Goal: Task Accomplishment & Management: Use online tool/utility

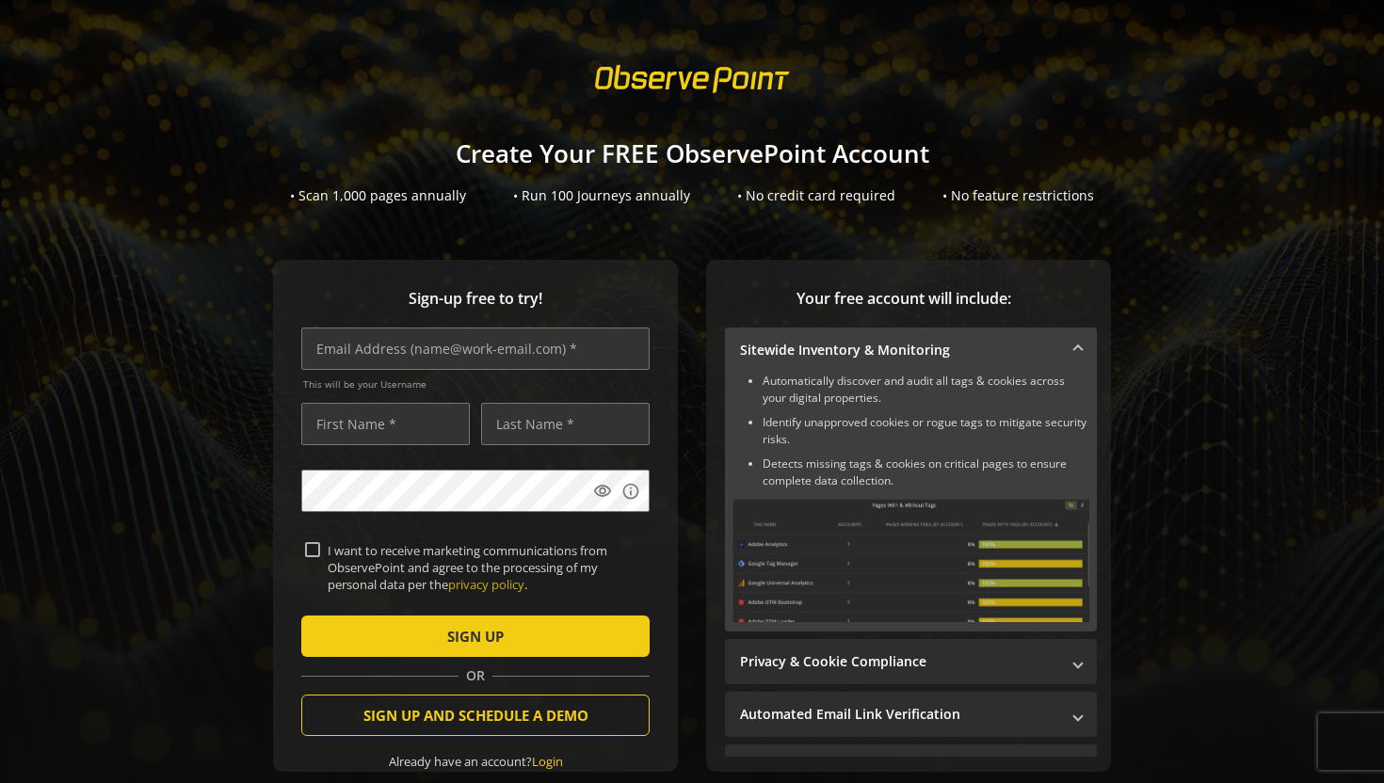
scroll to position [96, 0]
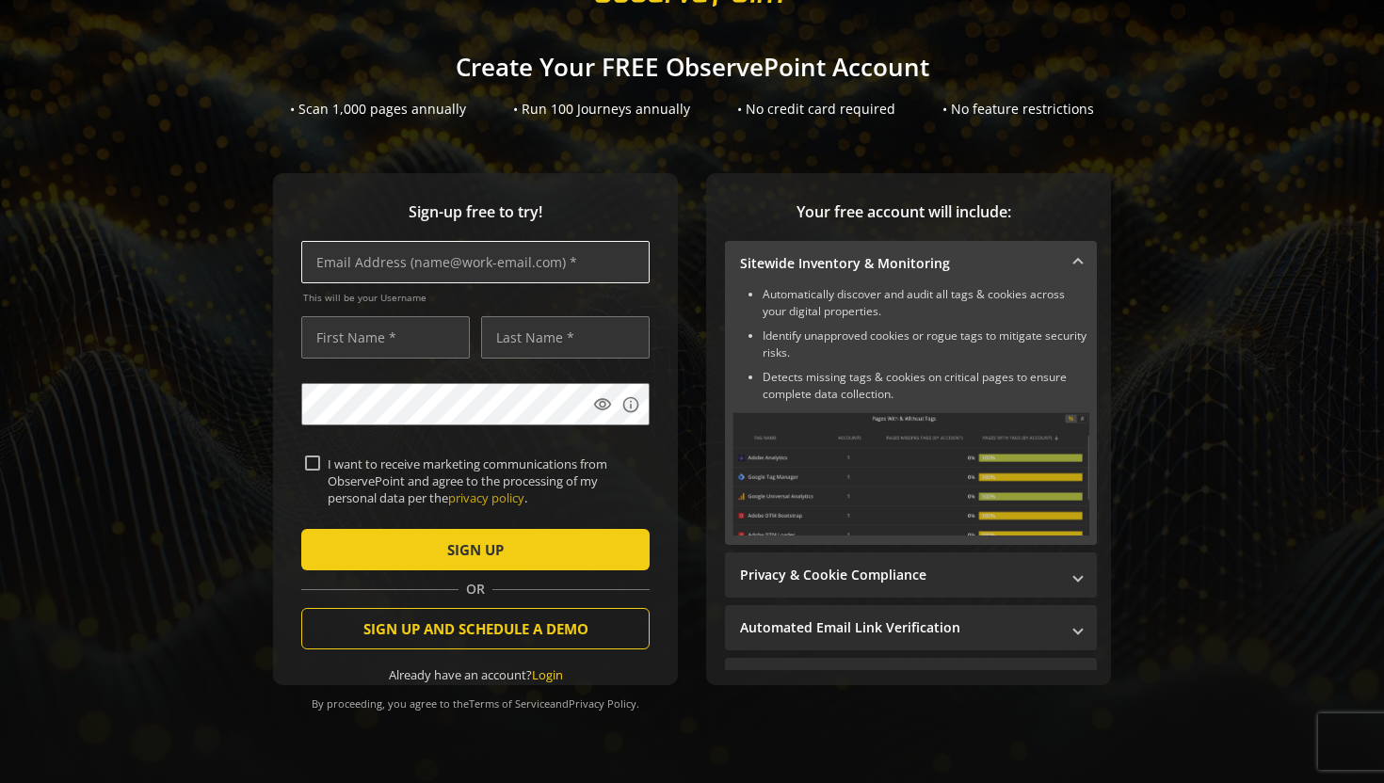
click at [333, 258] on input "text" at bounding box center [475, 262] width 348 height 42
click at [340, 249] on input "text" at bounding box center [475, 262] width 348 height 42
type input "[EMAIL_ADDRESS][DOMAIN_NAME]"
click at [324, 336] on input "text" at bounding box center [385, 337] width 169 height 42
type input "Emi"
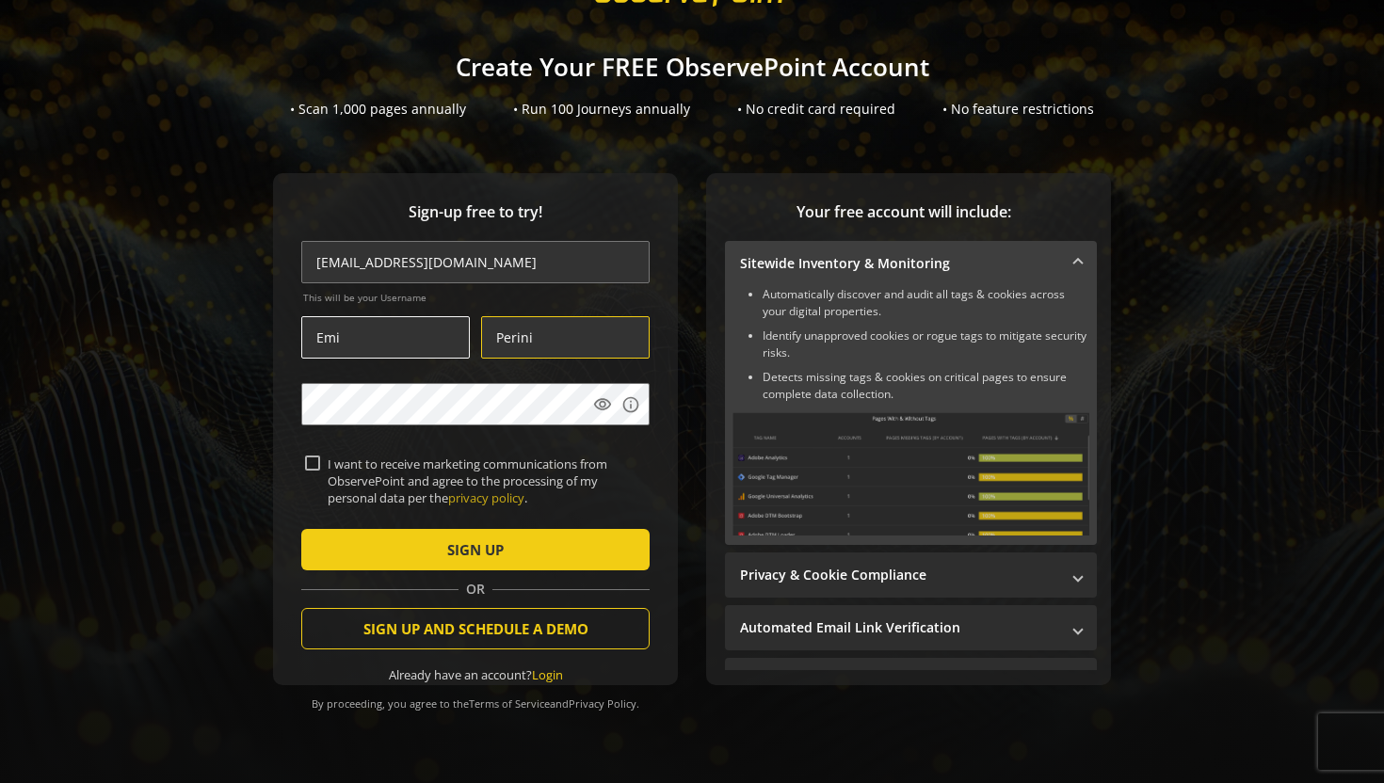
type input "Perini"
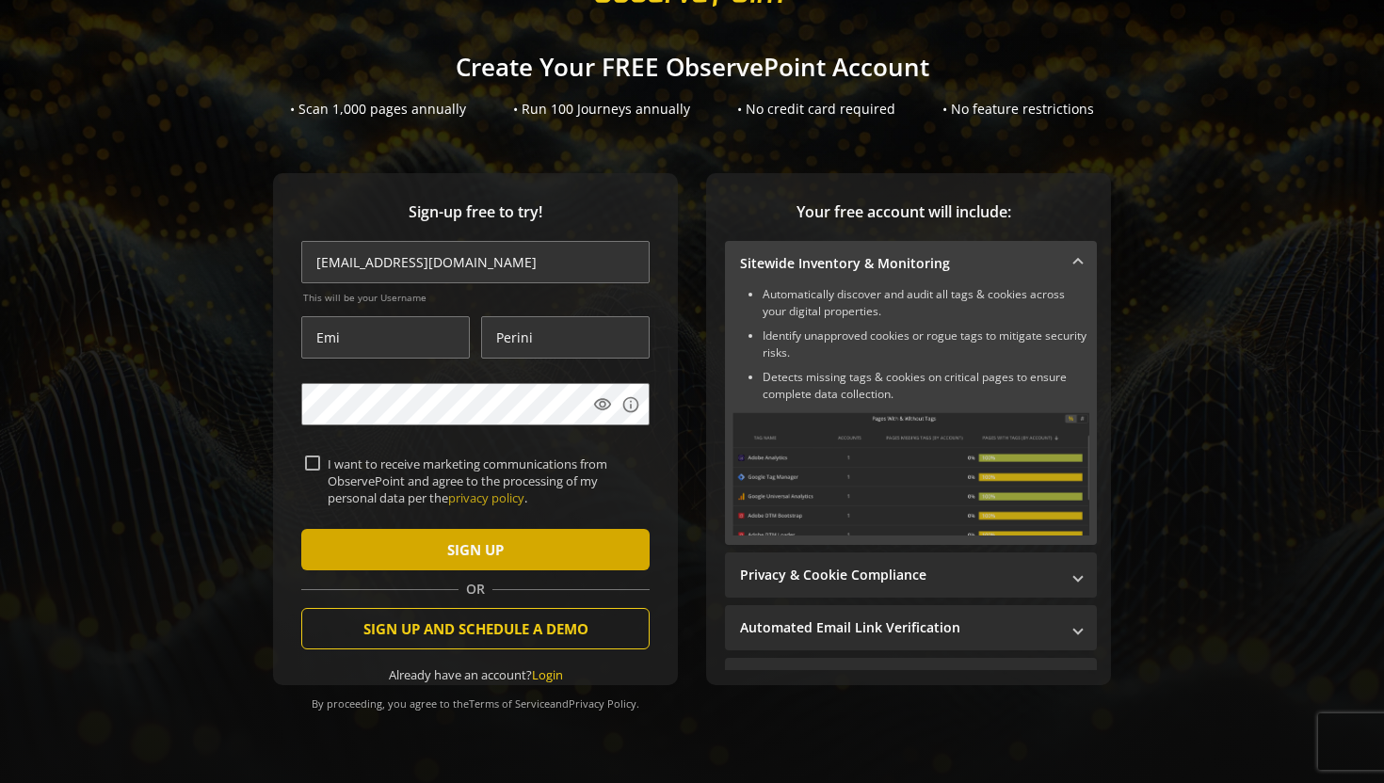
click at [479, 540] on span "SIGN UP" at bounding box center [475, 550] width 56 height 34
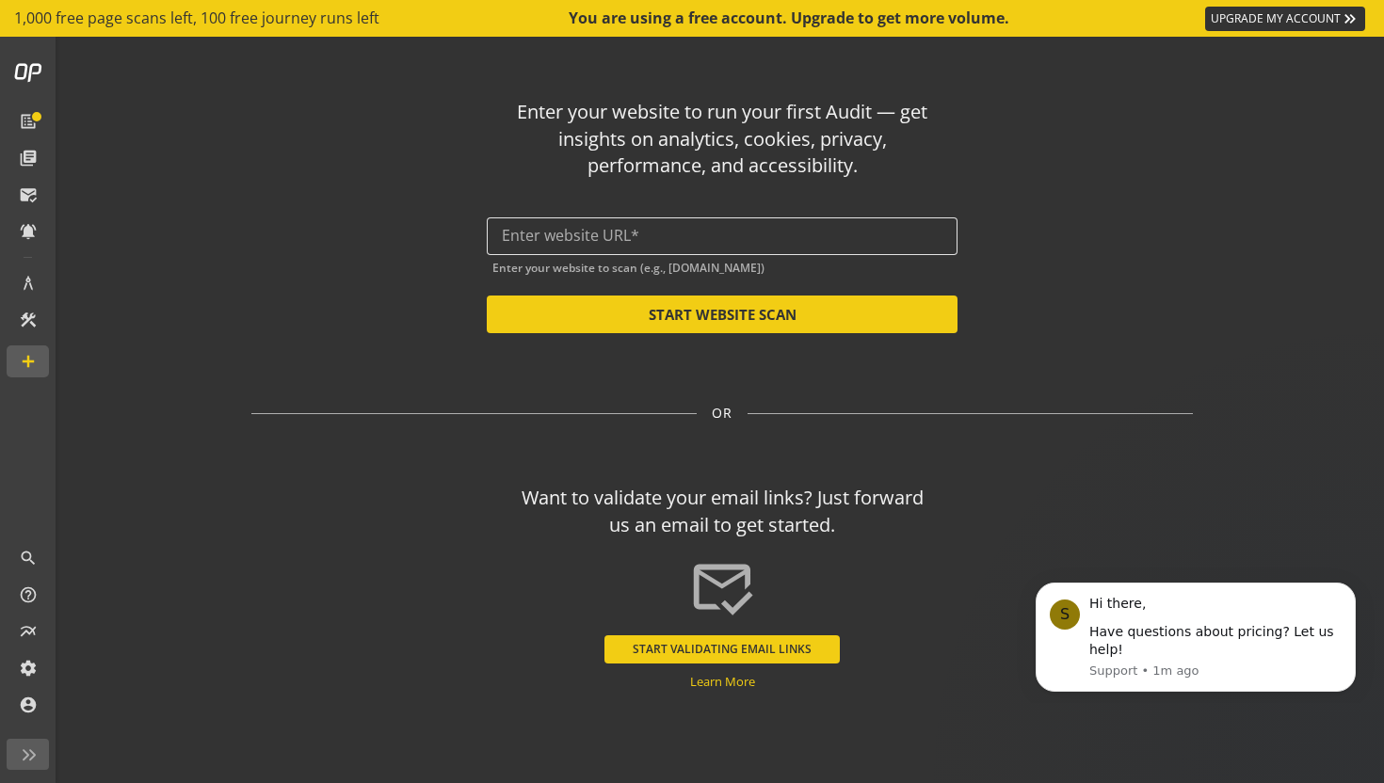
click at [571, 245] on input "text" at bounding box center [722, 236] width 441 height 18
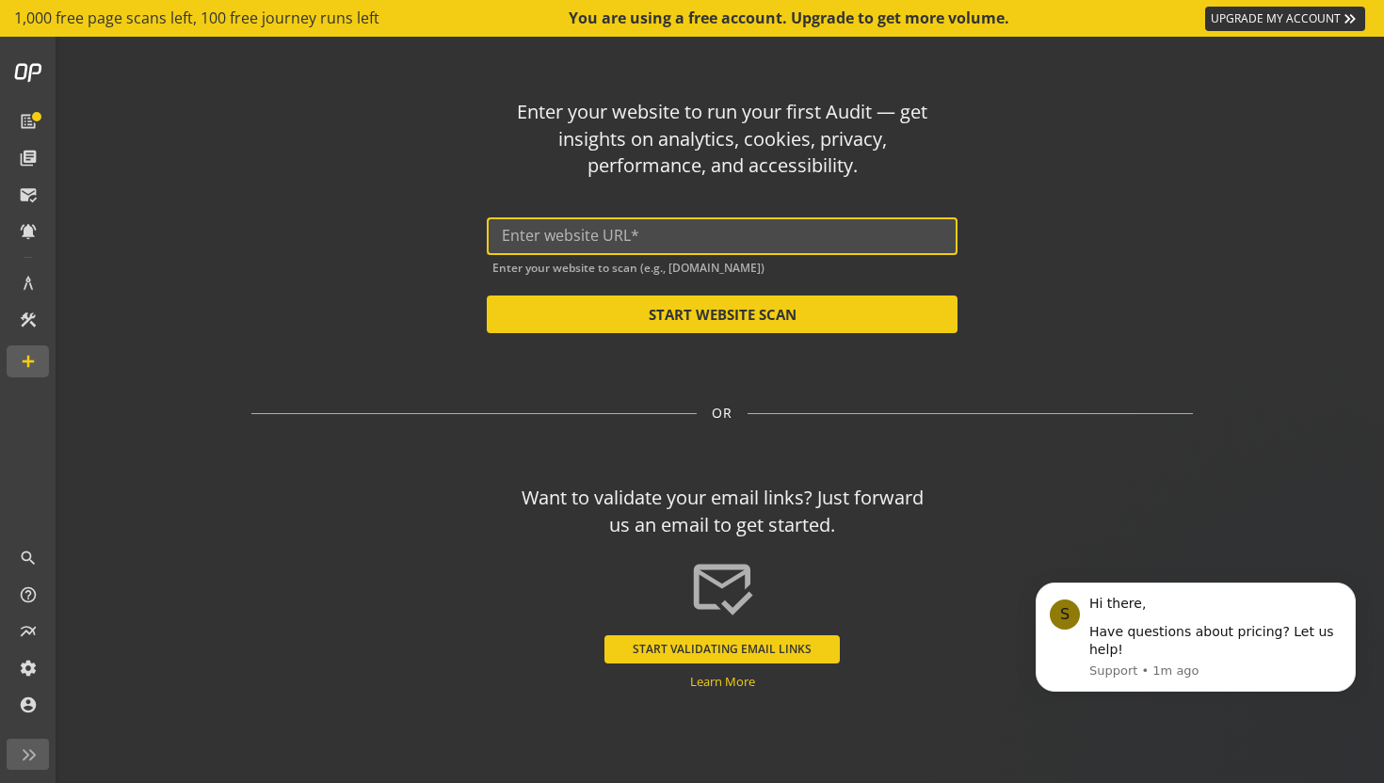
paste input "[URL][DOMAIN_NAME]"
type input "[URL][DOMAIN_NAME]"
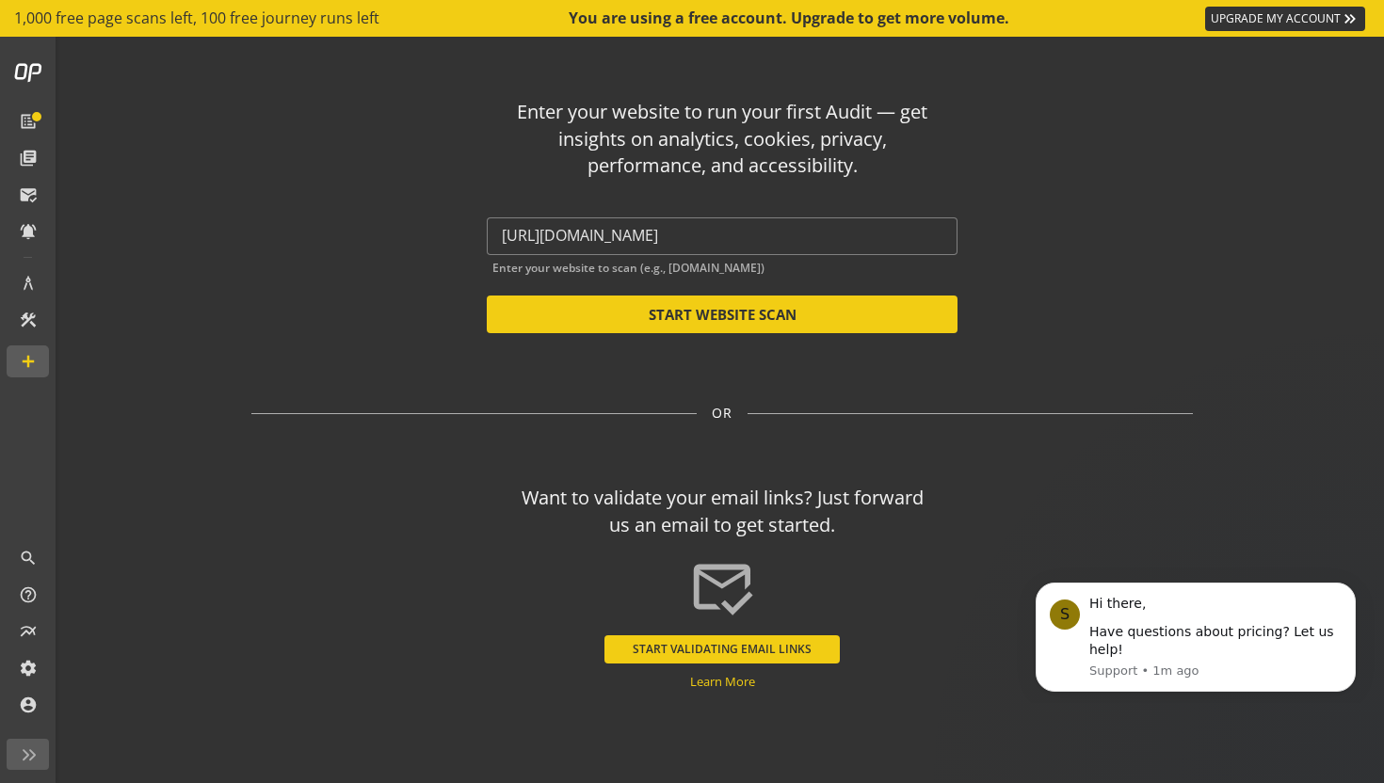
click at [321, 219] on div "Enter your website to run your first Audit — get insights on analytics, cookies…" at bounding box center [721, 208] width 941 height 249
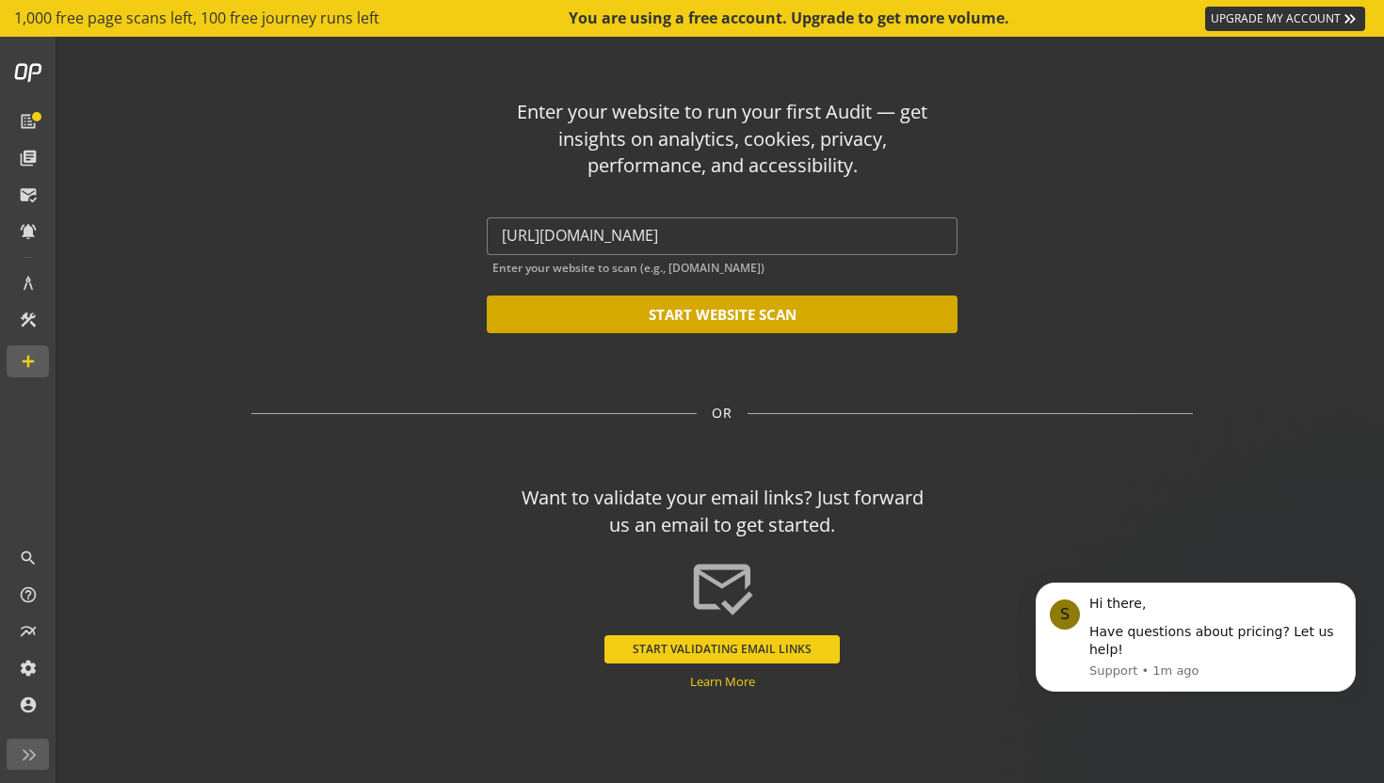
click at [738, 313] on button "START WEBSITE SCAN" at bounding box center [722, 315] width 471 height 38
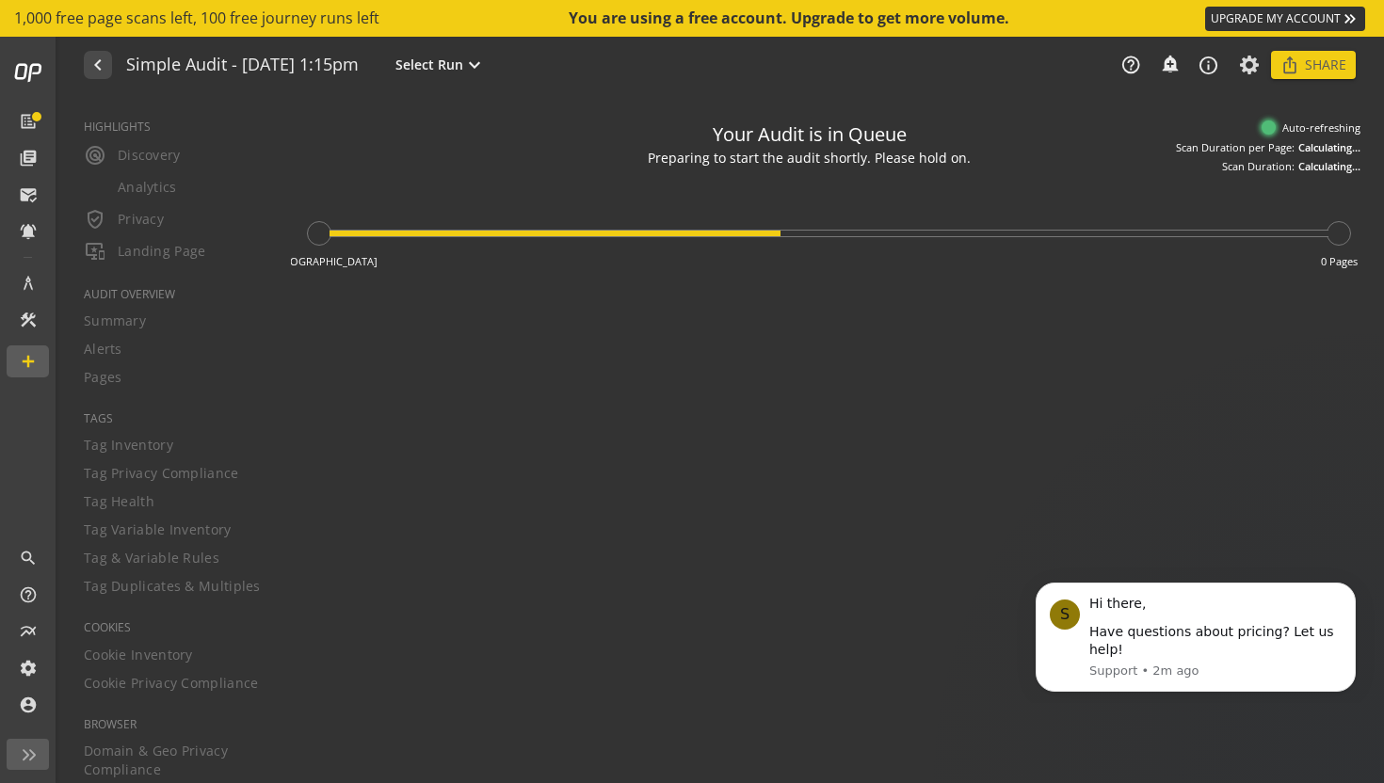
type textarea "Notes can include: -a description of what this audit is validating -changes in …"
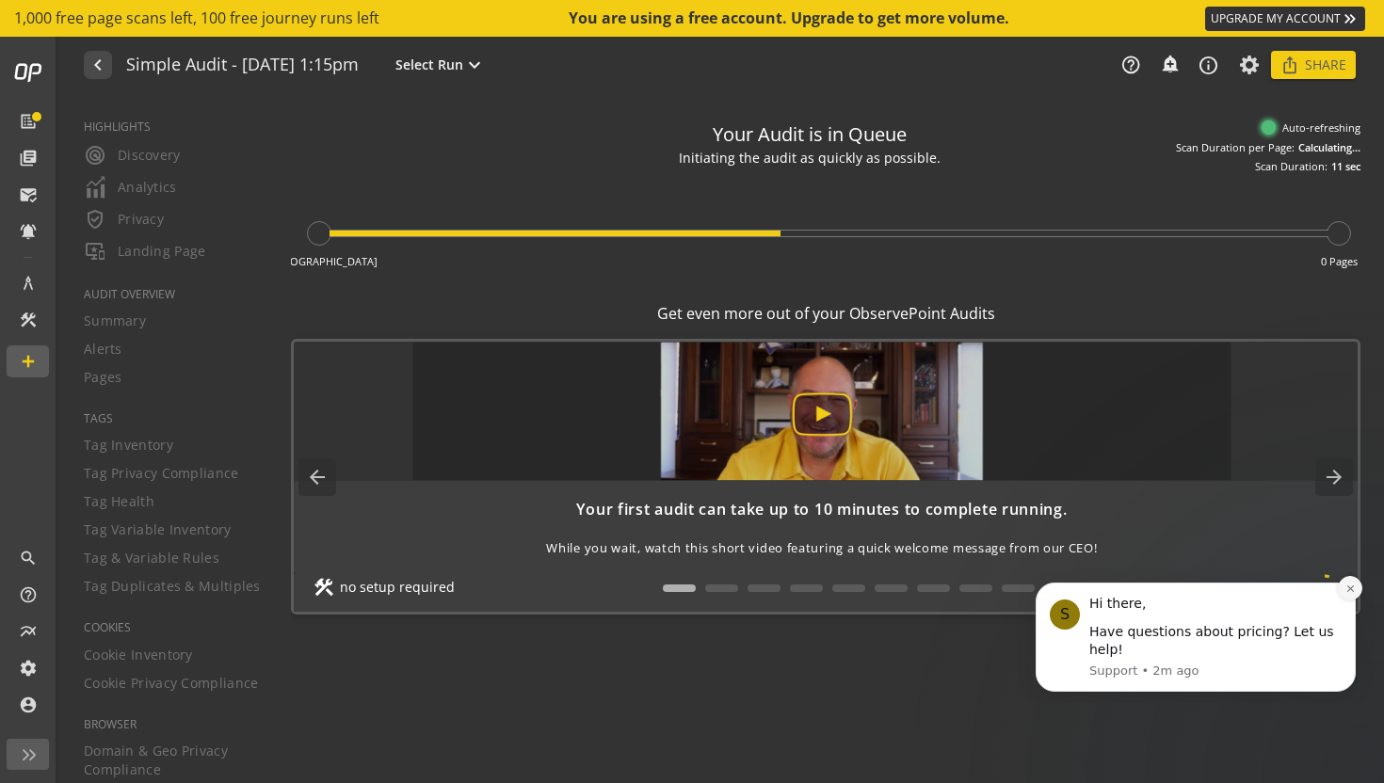
click at [1355, 590] on button "Dismiss notification" at bounding box center [1350, 588] width 24 height 24
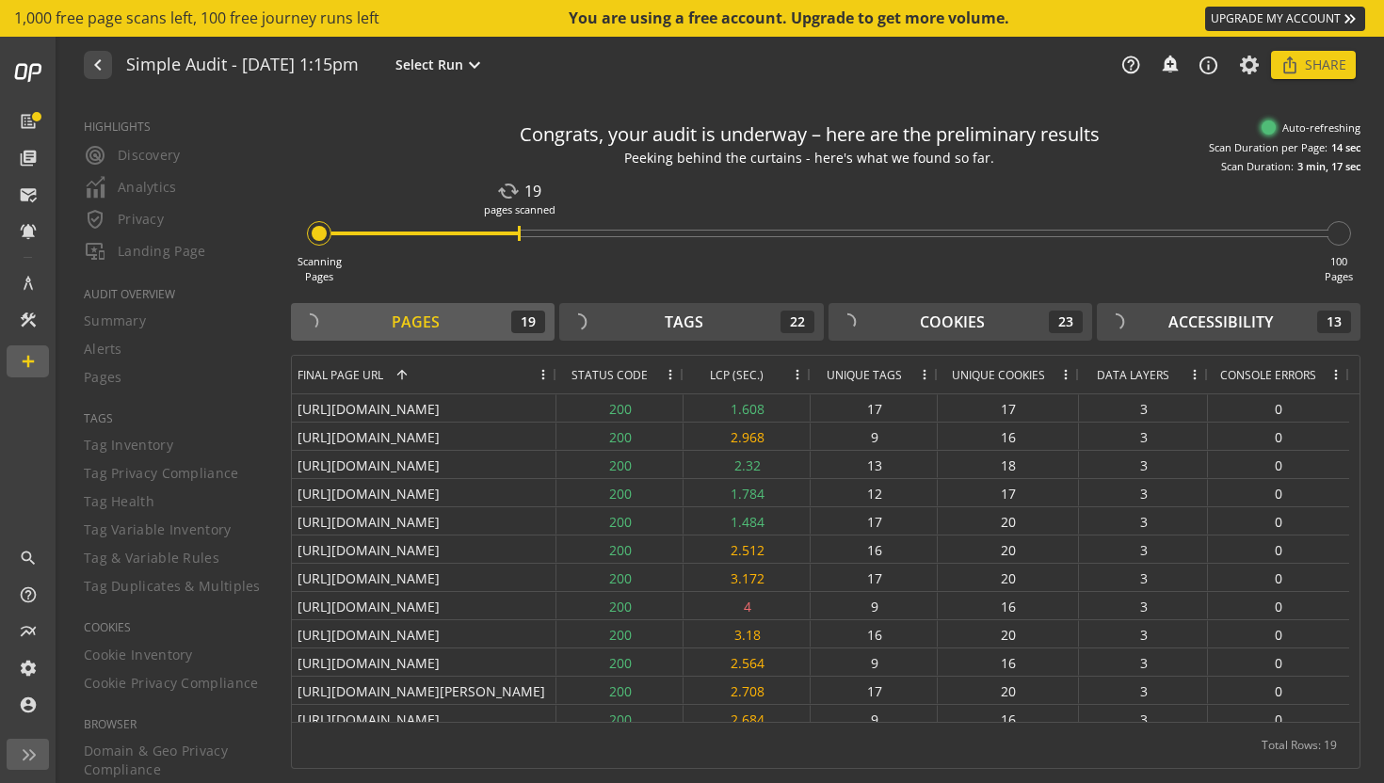
drag, startPoint x: 620, startPoint y: 375, endPoint x: 554, endPoint y: 371, distance: 66.9
click at [554, 371] on div at bounding box center [556, 375] width 8 height 38
click at [1185, 325] on div "Accessibility" at bounding box center [1220, 323] width 104 height 22
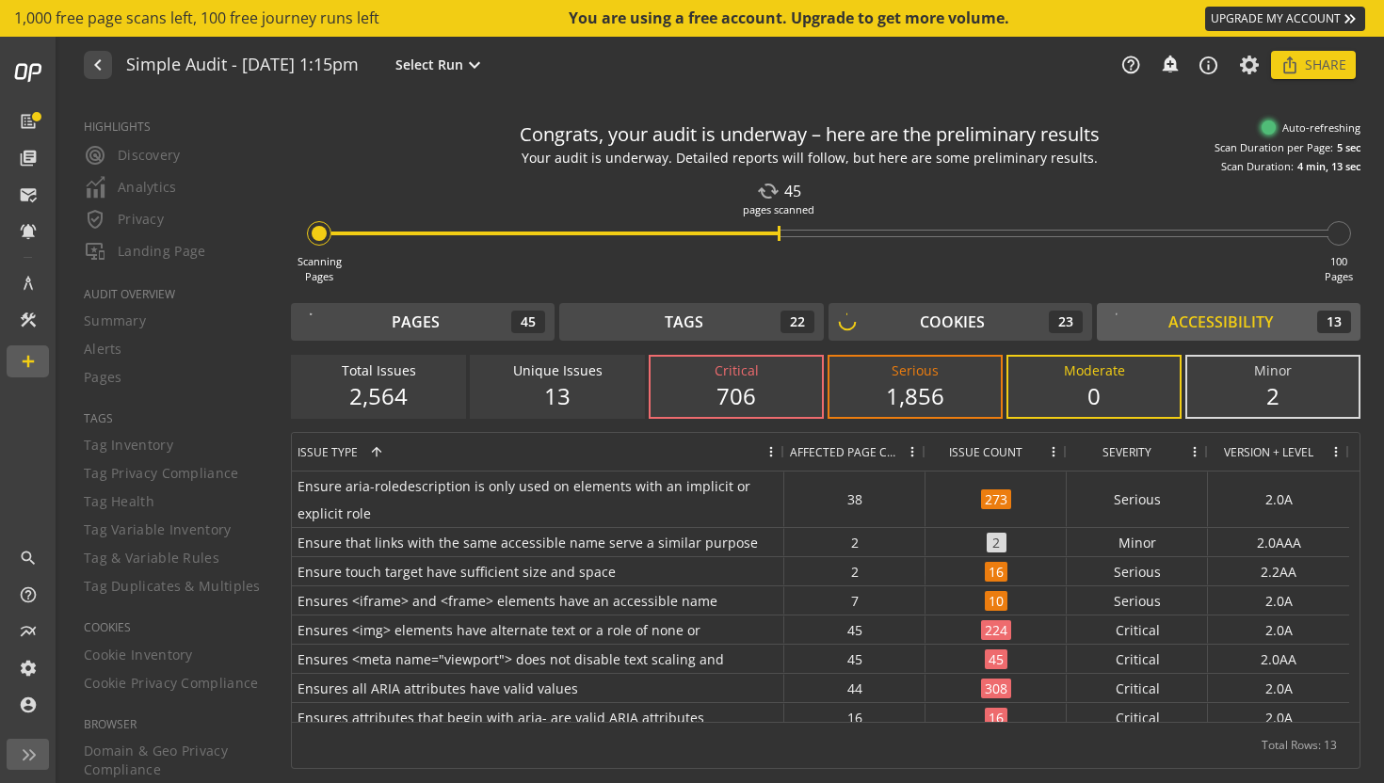
click at [1054, 453] on span at bounding box center [1053, 451] width 15 height 15
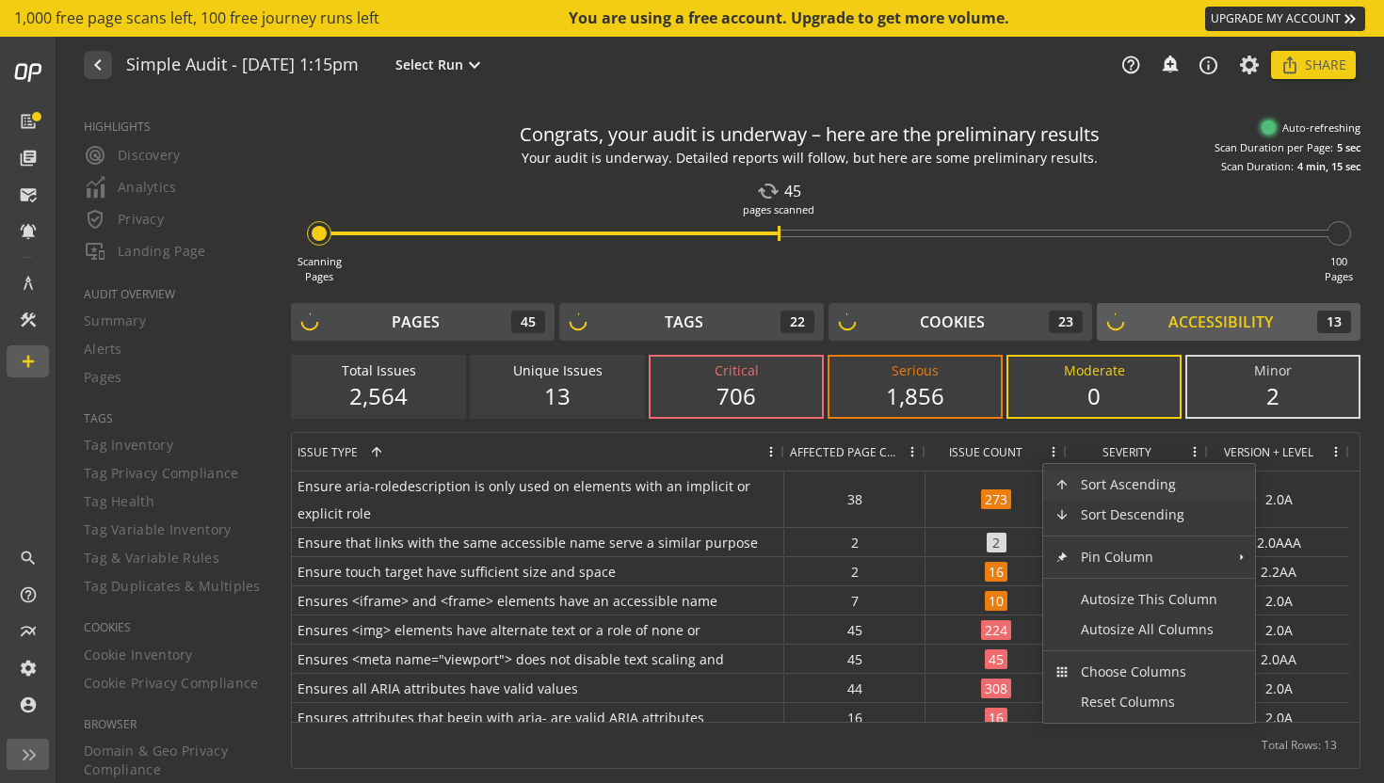
click at [1054, 453] on span at bounding box center [1053, 451] width 15 height 15
click at [1091, 479] on span "Sort Ascending" at bounding box center [1148, 485] width 159 height 30
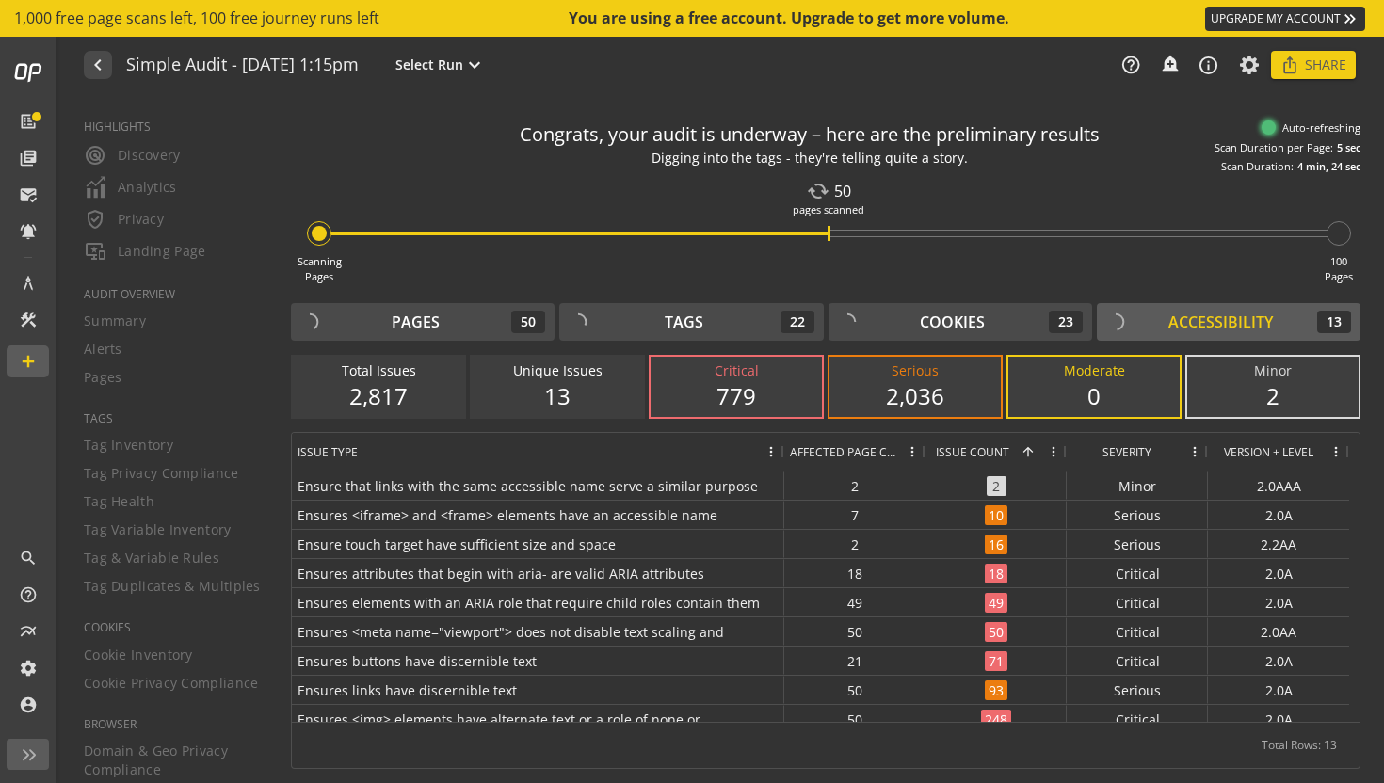
click at [1025, 452] on span at bounding box center [1028, 451] width 15 height 15
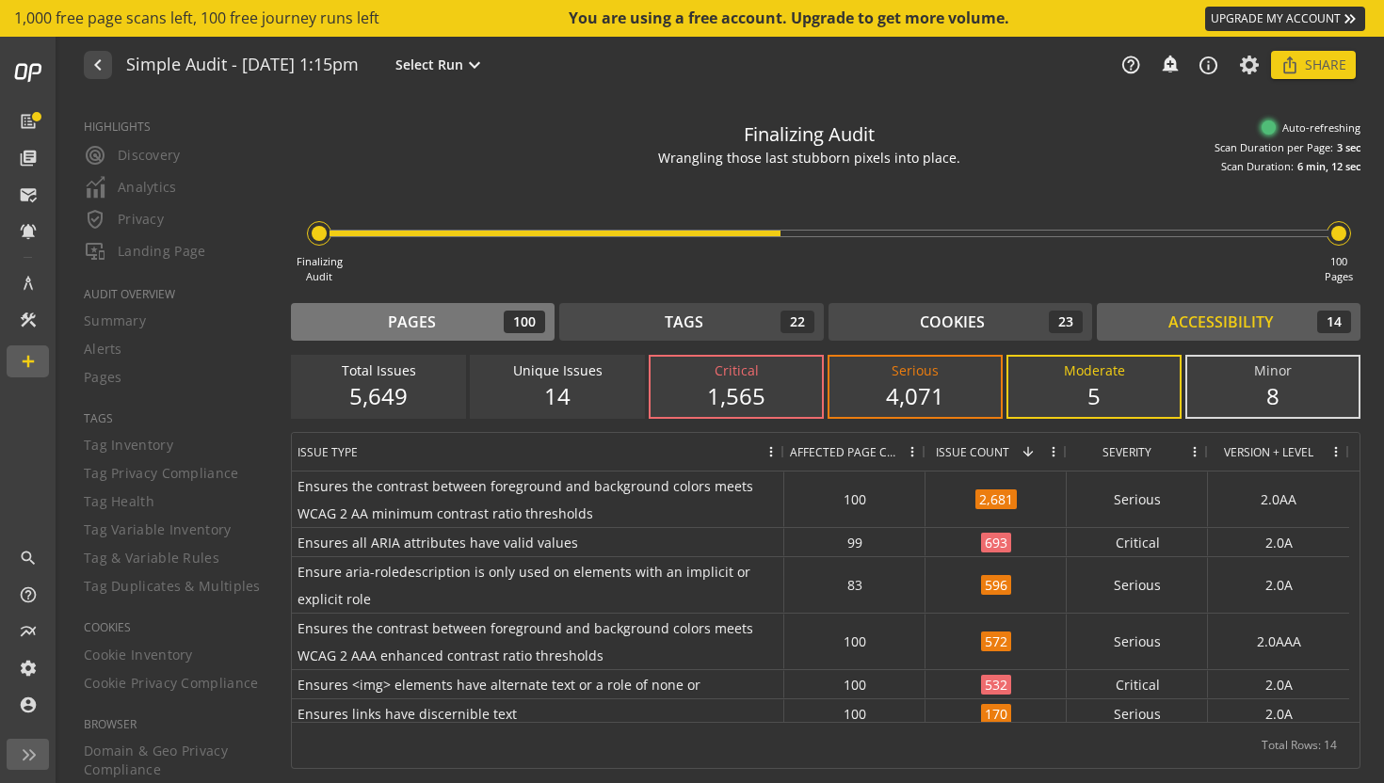
click at [457, 323] on div "Pages 100" at bounding box center [422, 322] width 245 height 23
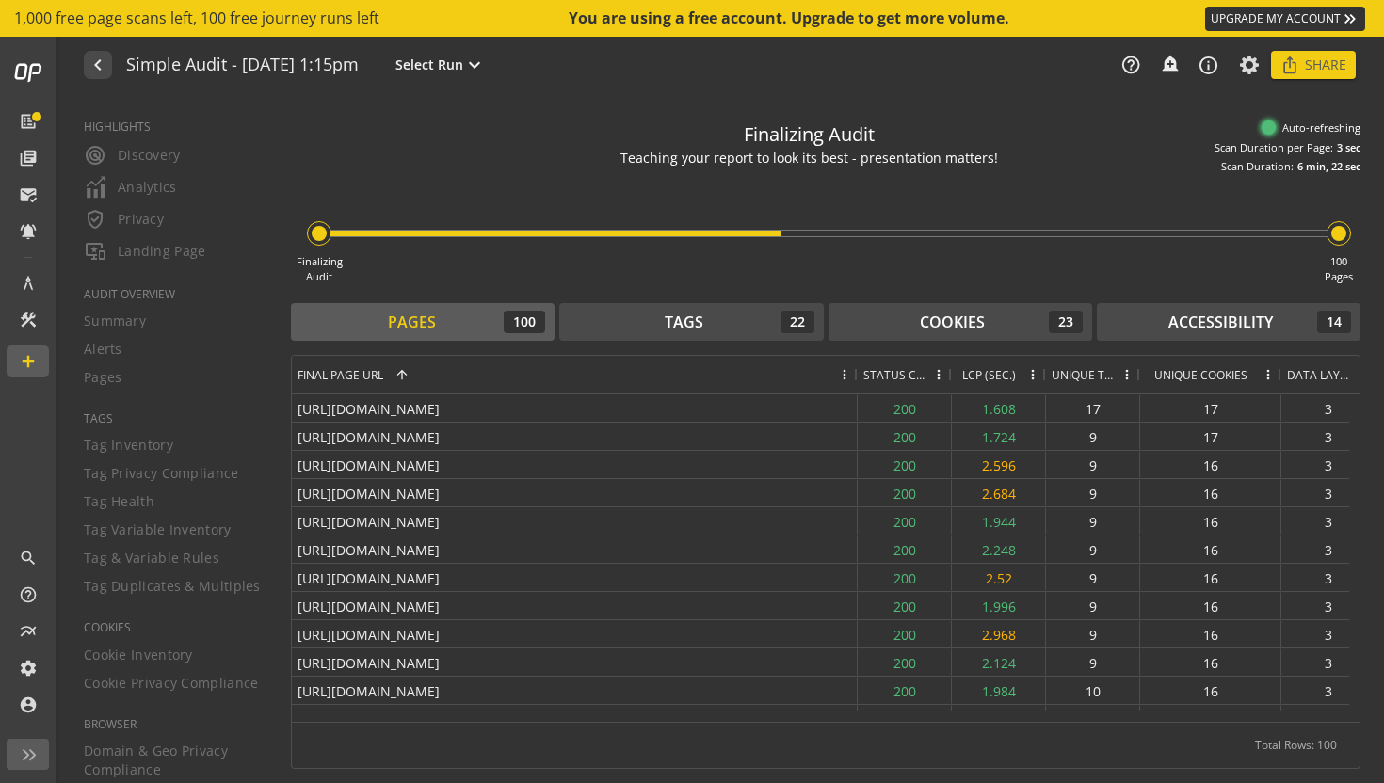
drag, startPoint x: 621, startPoint y: 375, endPoint x: 856, endPoint y: 390, distance: 234.9
click at [856, 390] on div at bounding box center [857, 375] width 8 height 38
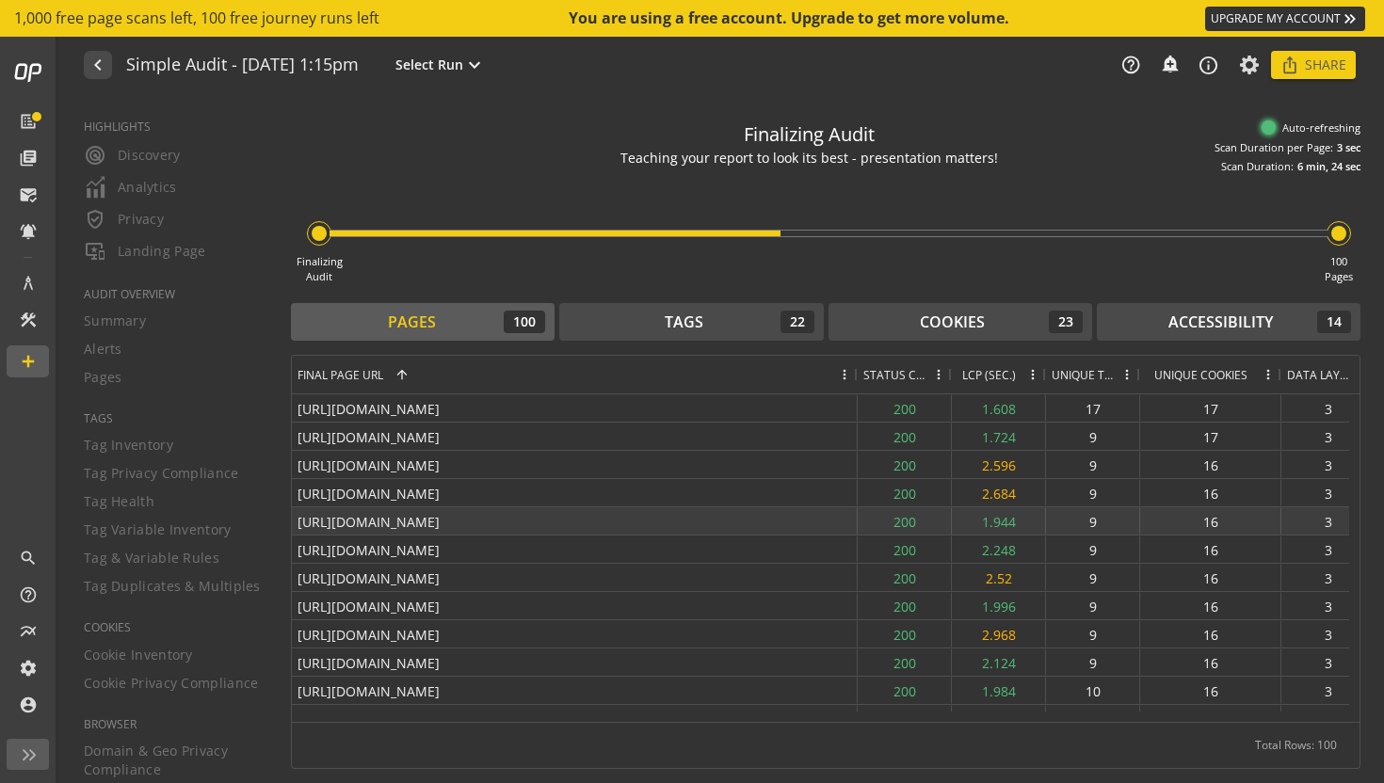
click at [555, 527] on div "[URL][DOMAIN_NAME]" at bounding box center [575, 520] width 566 height 27
click at [553, 520] on div "[URL][DOMAIN_NAME]" at bounding box center [575, 520] width 566 height 27
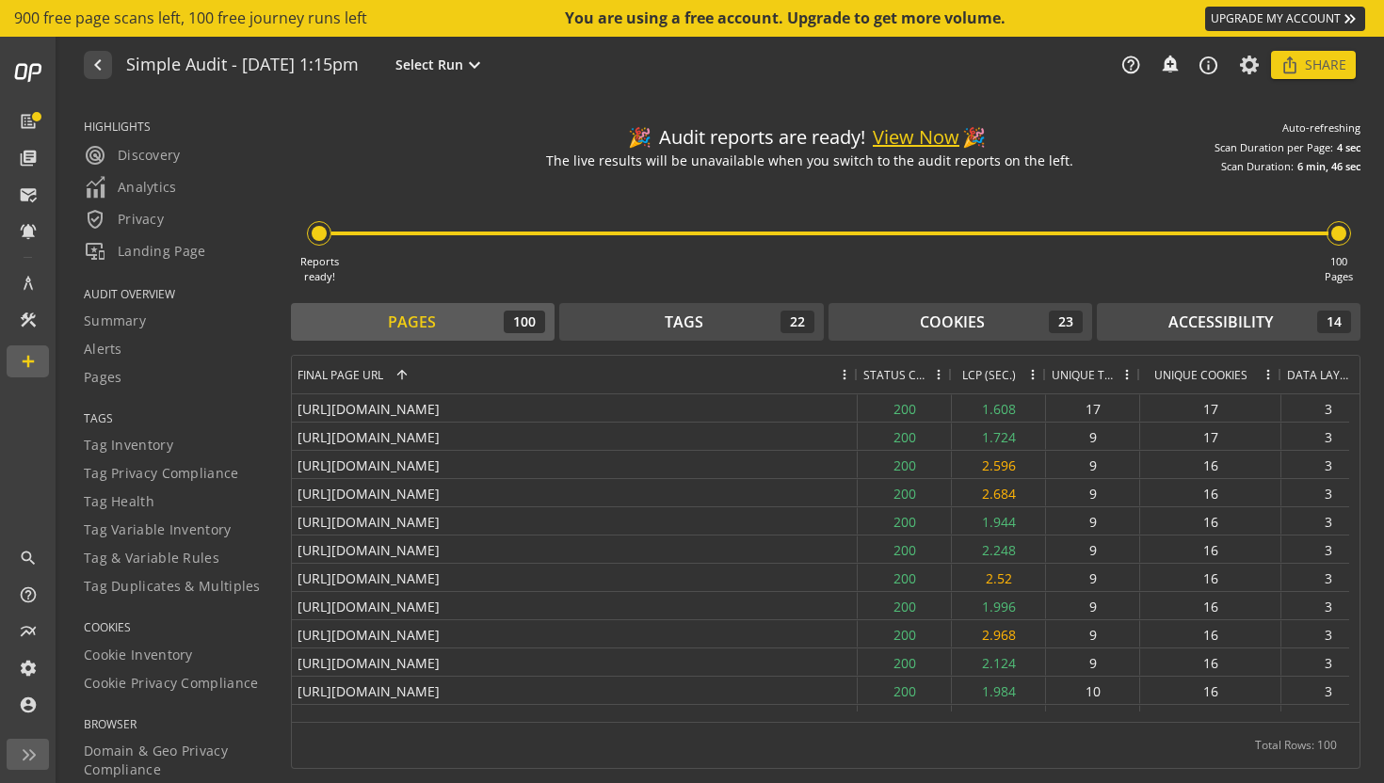
click at [919, 138] on button "View Now" at bounding box center [916, 137] width 87 height 27
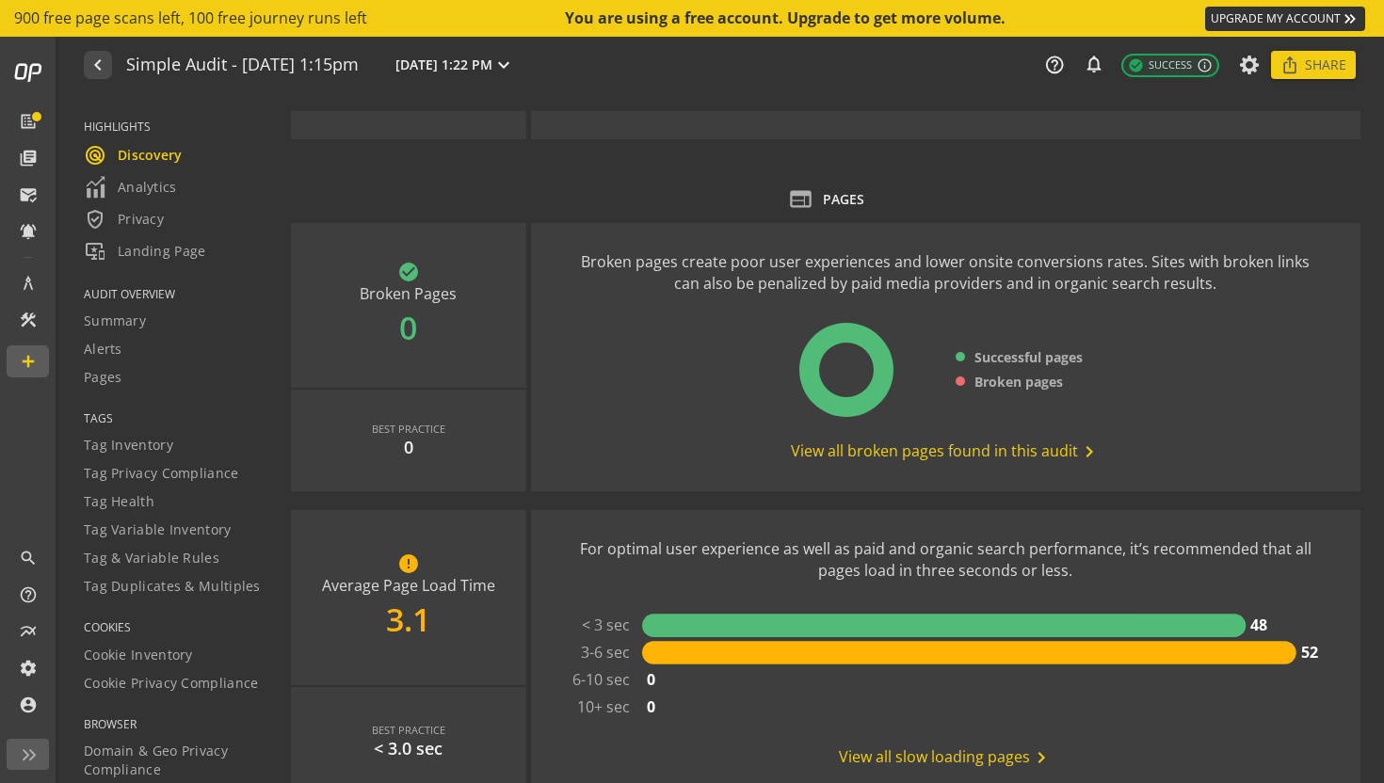
scroll to position [248, 0]
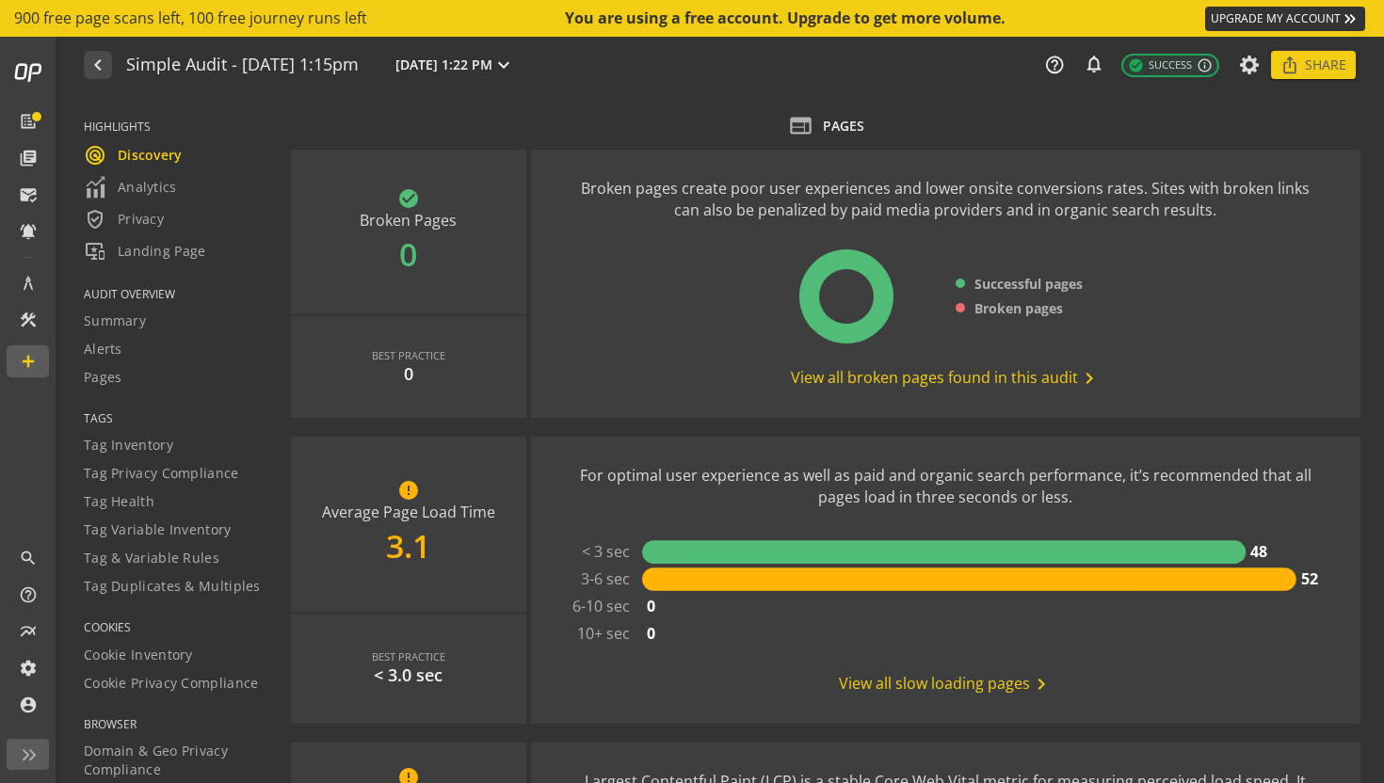
click at [1037, 378] on span "View all broken pages found in this audit chevron_right" at bounding box center [946, 378] width 310 height 23
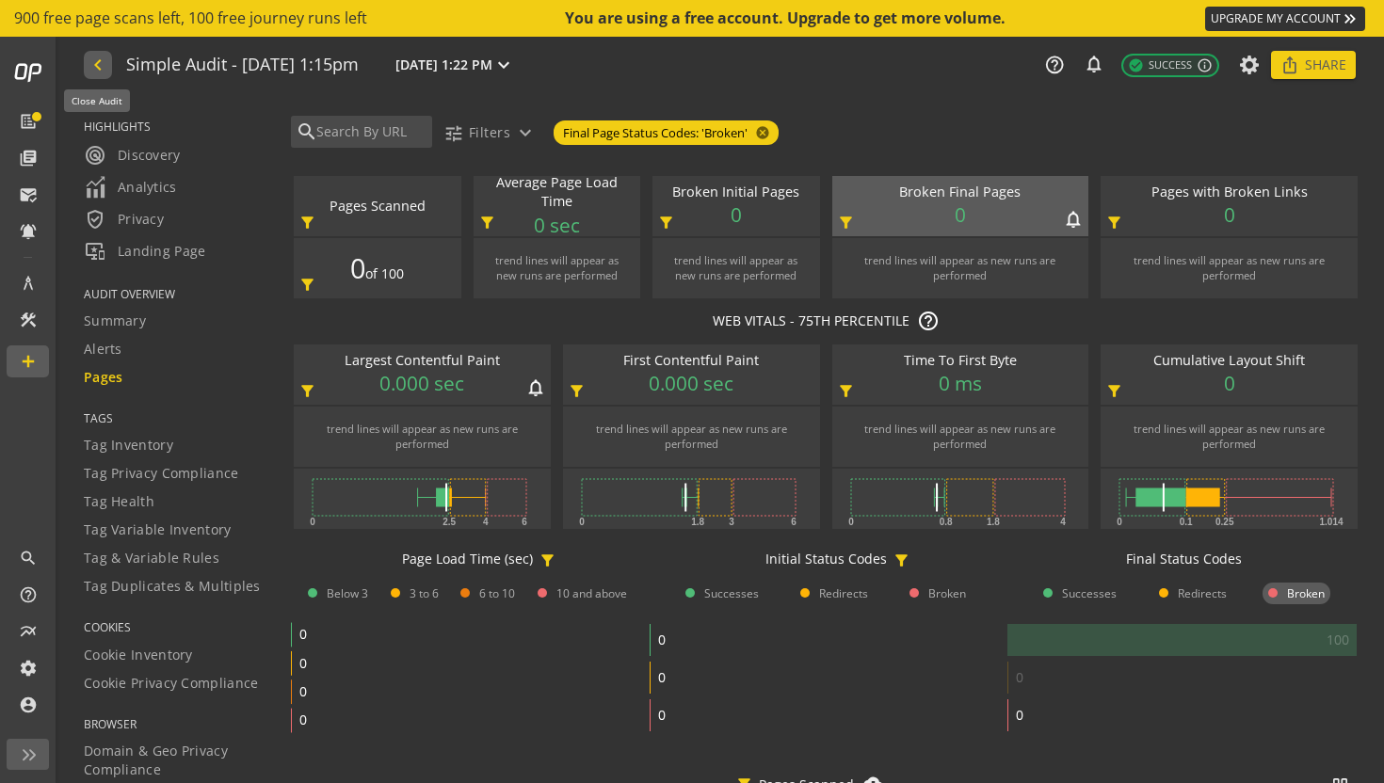
click at [93, 72] on mat-icon "navigate_before" at bounding box center [97, 65] width 20 height 23
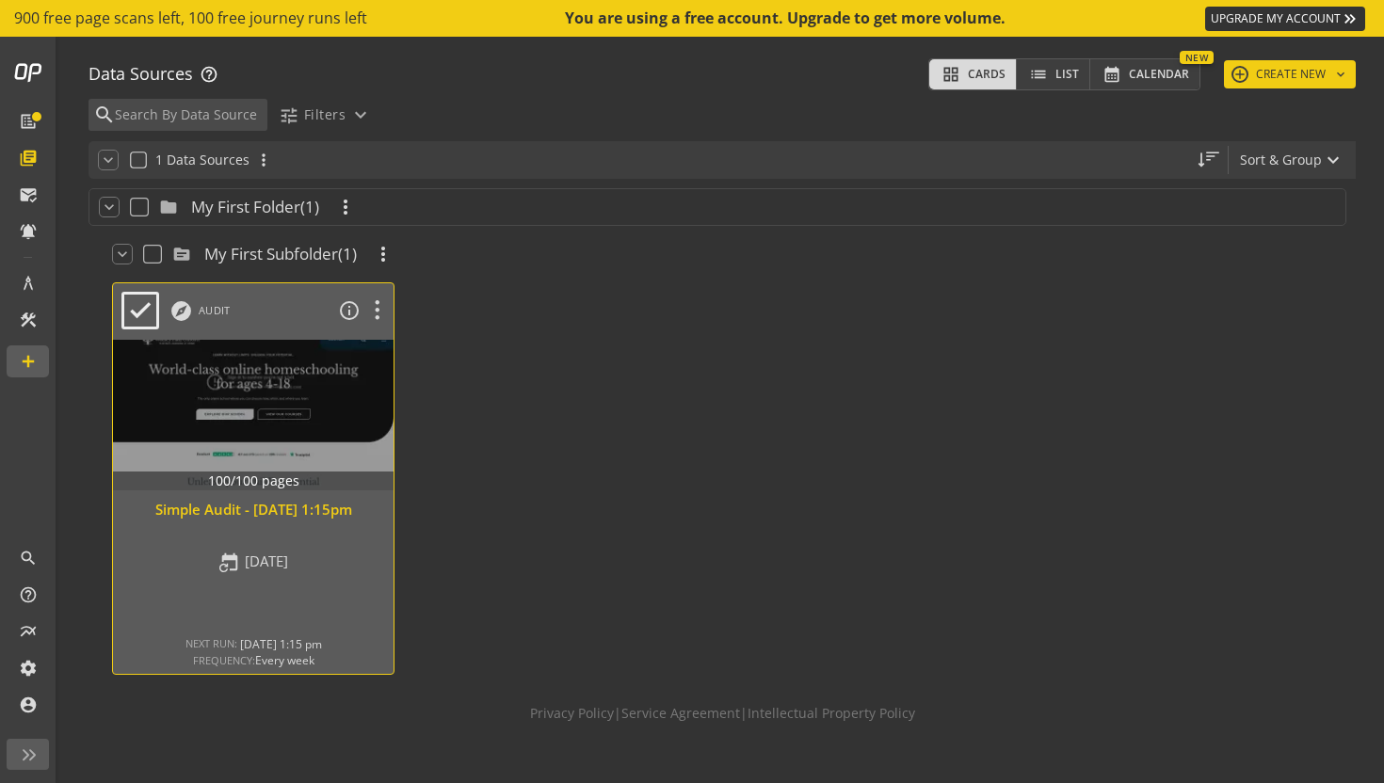
click at [340, 520] on div "Simple Audit - [DATE] 1:15pm" at bounding box center [253, 510] width 262 height 20
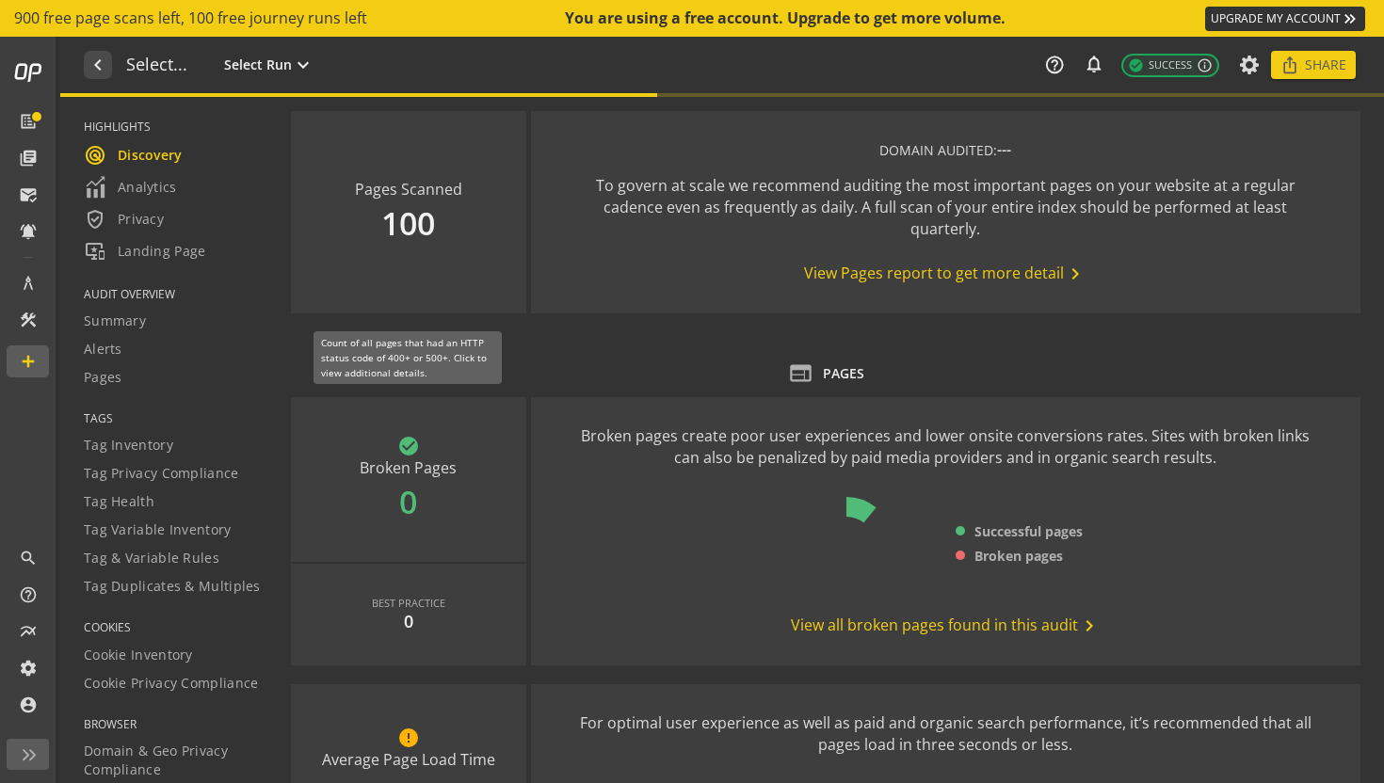
type textarea "Notes can include: -a description of what this audit is validating -changes in …"
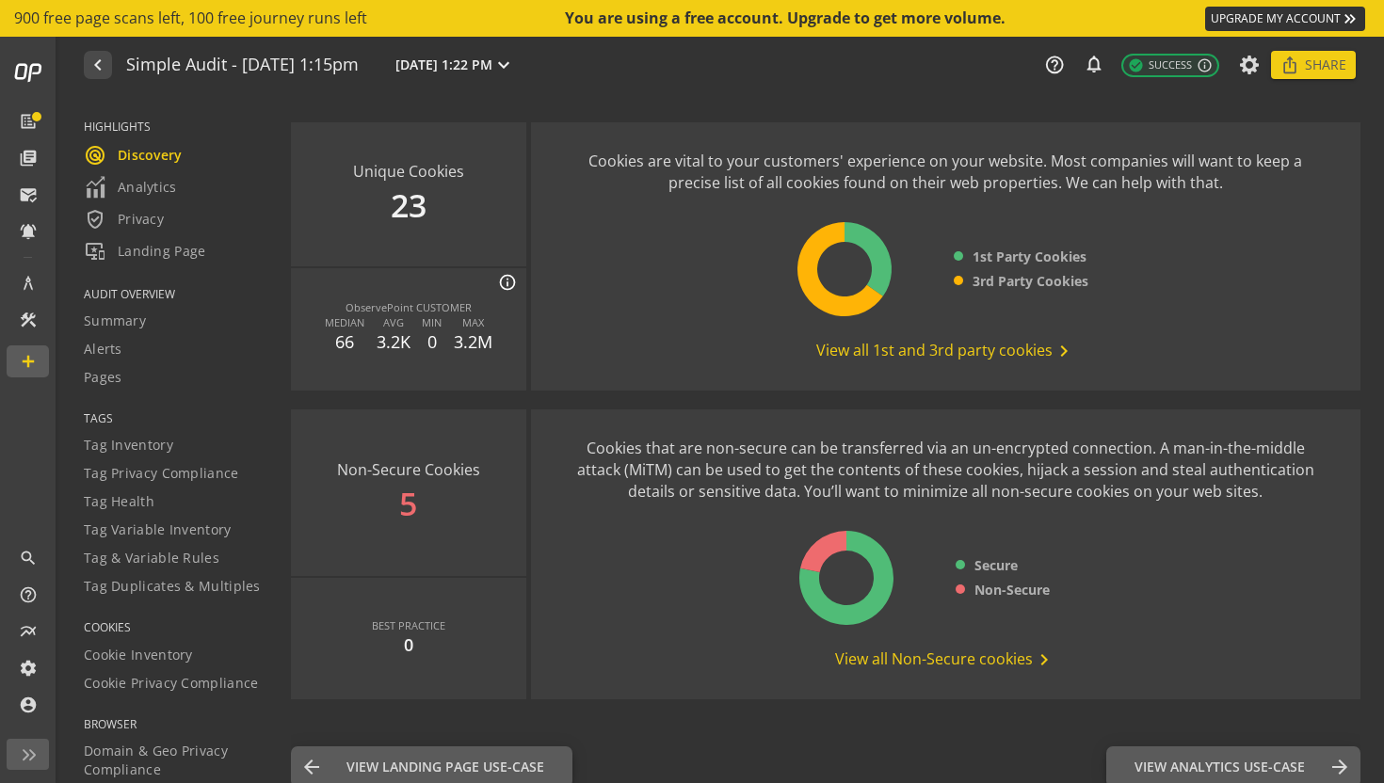
scroll to position [2382, 0]
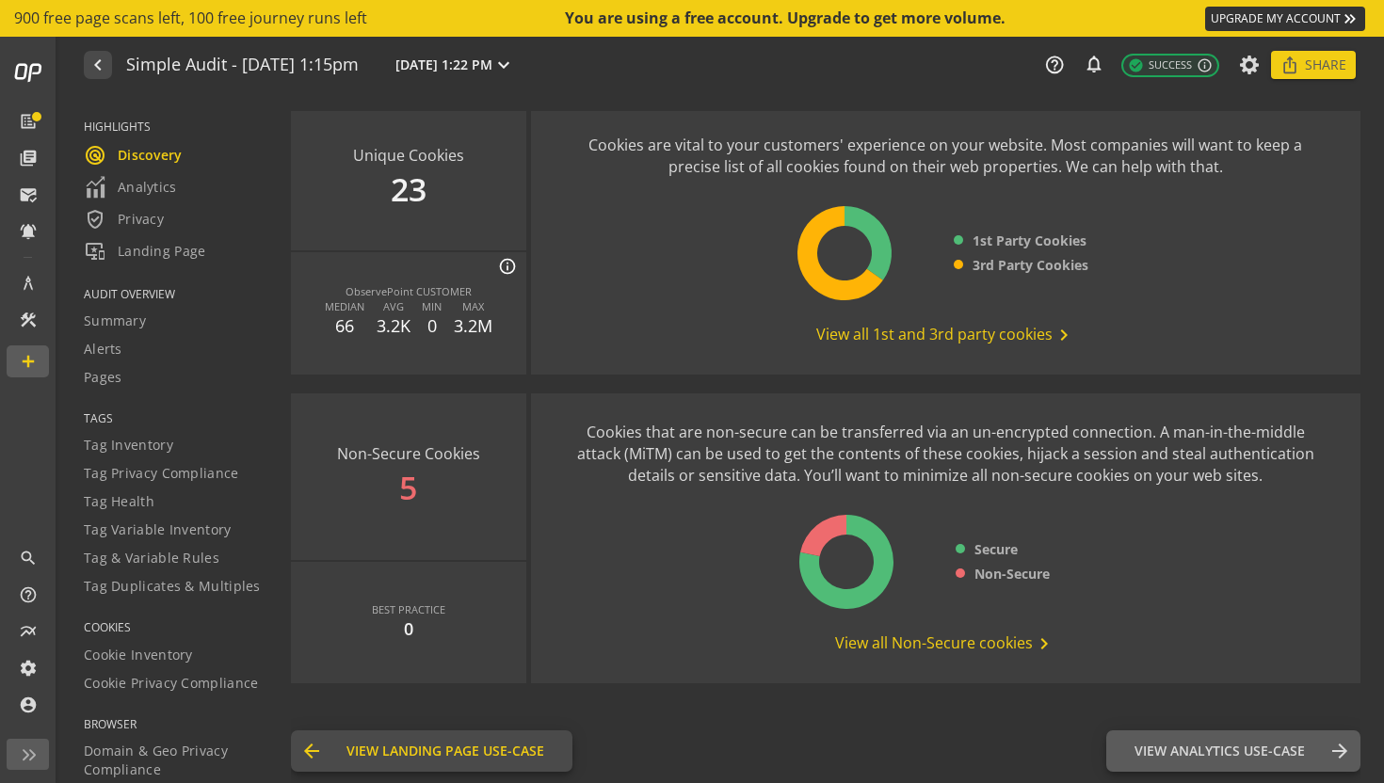
click at [518, 751] on span "View Landing Page Use-Case" at bounding box center [445, 751] width 198 height 19
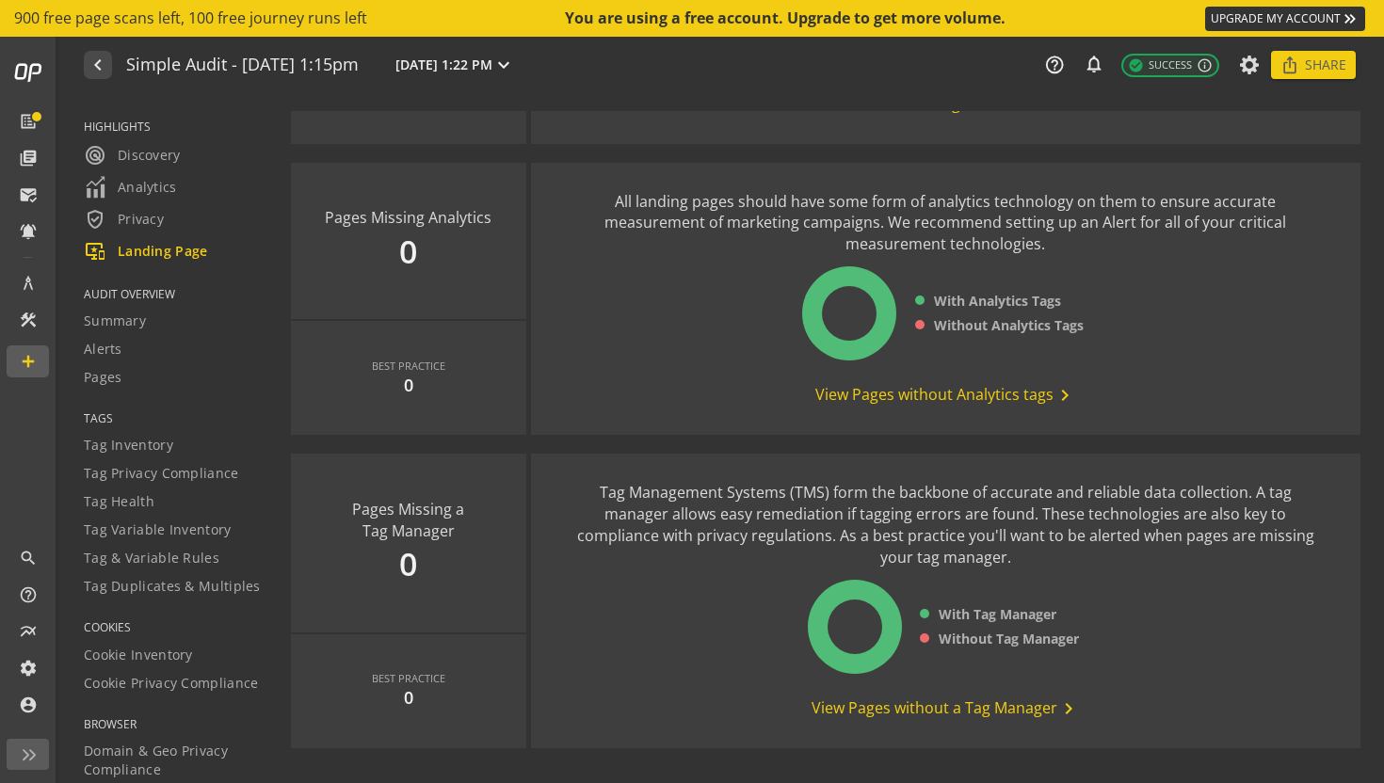
scroll to position [2039, 0]
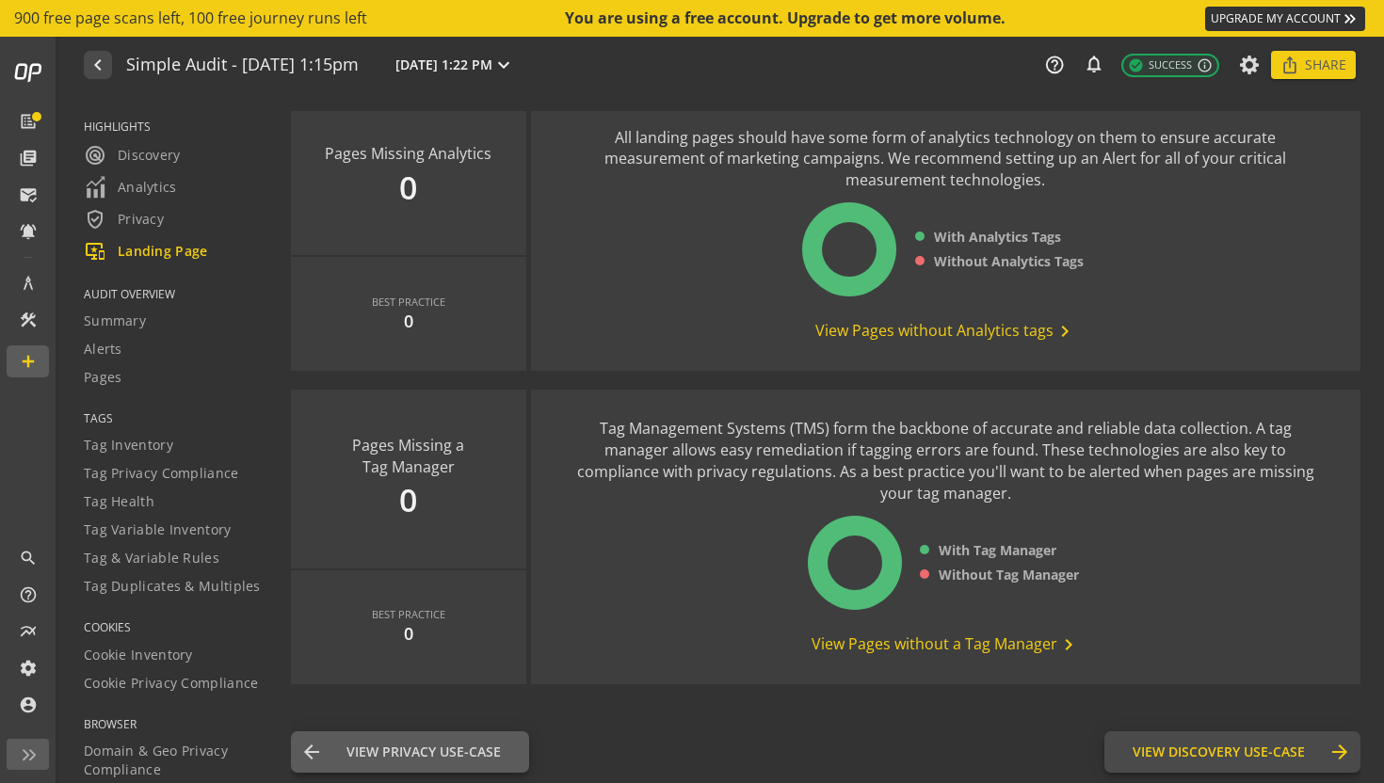
click at [1154, 751] on span "View Discovery Use-Case" at bounding box center [1219, 752] width 172 height 19
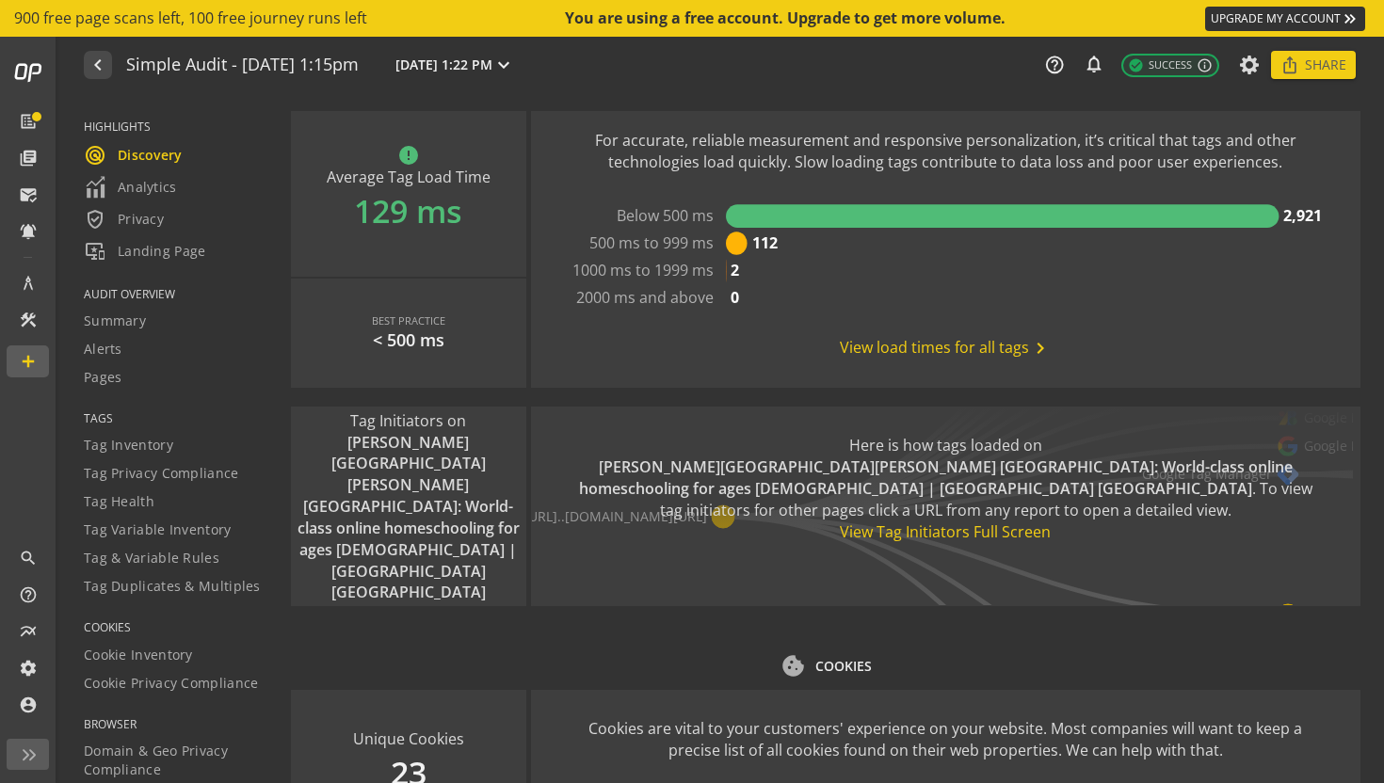
scroll to position [2382, 0]
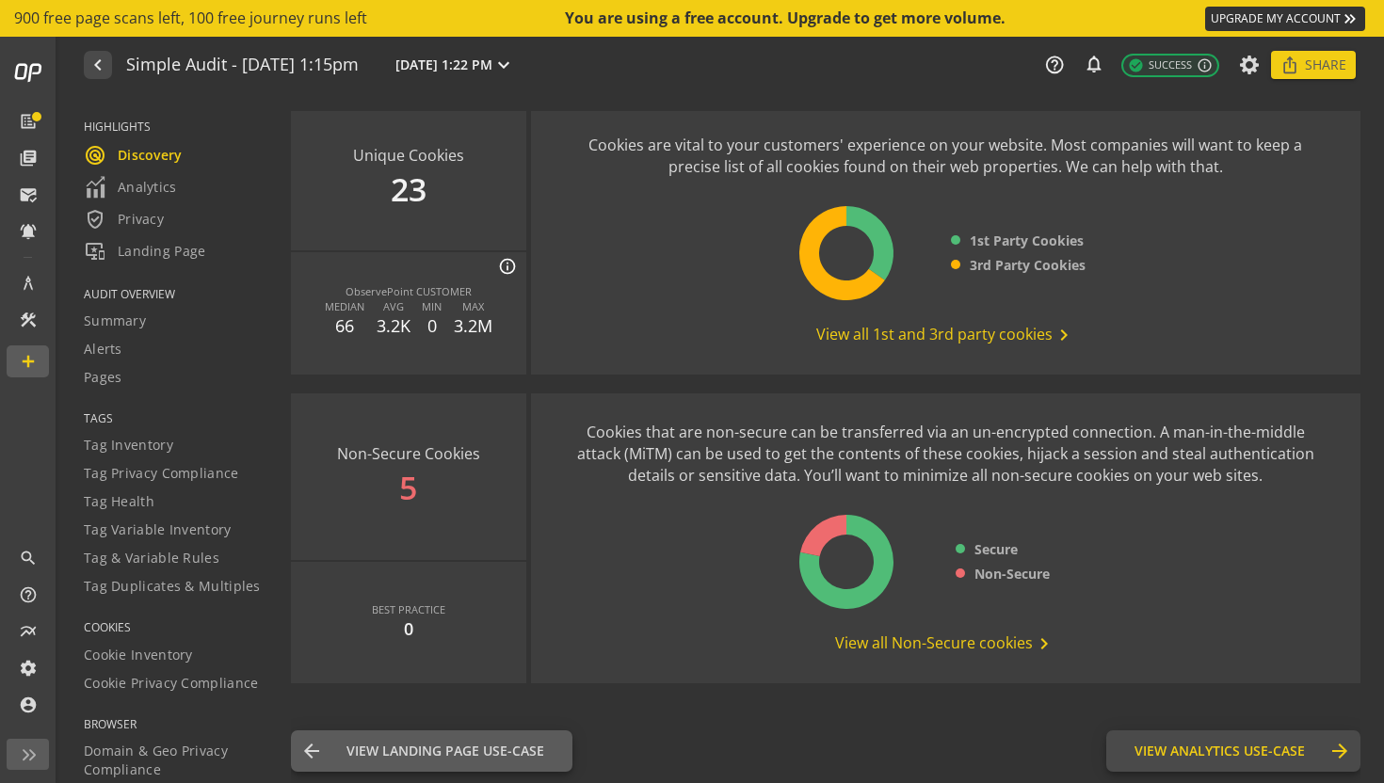
click at [1148, 744] on span "View Analytics Use-Case" at bounding box center [1219, 751] width 170 height 19
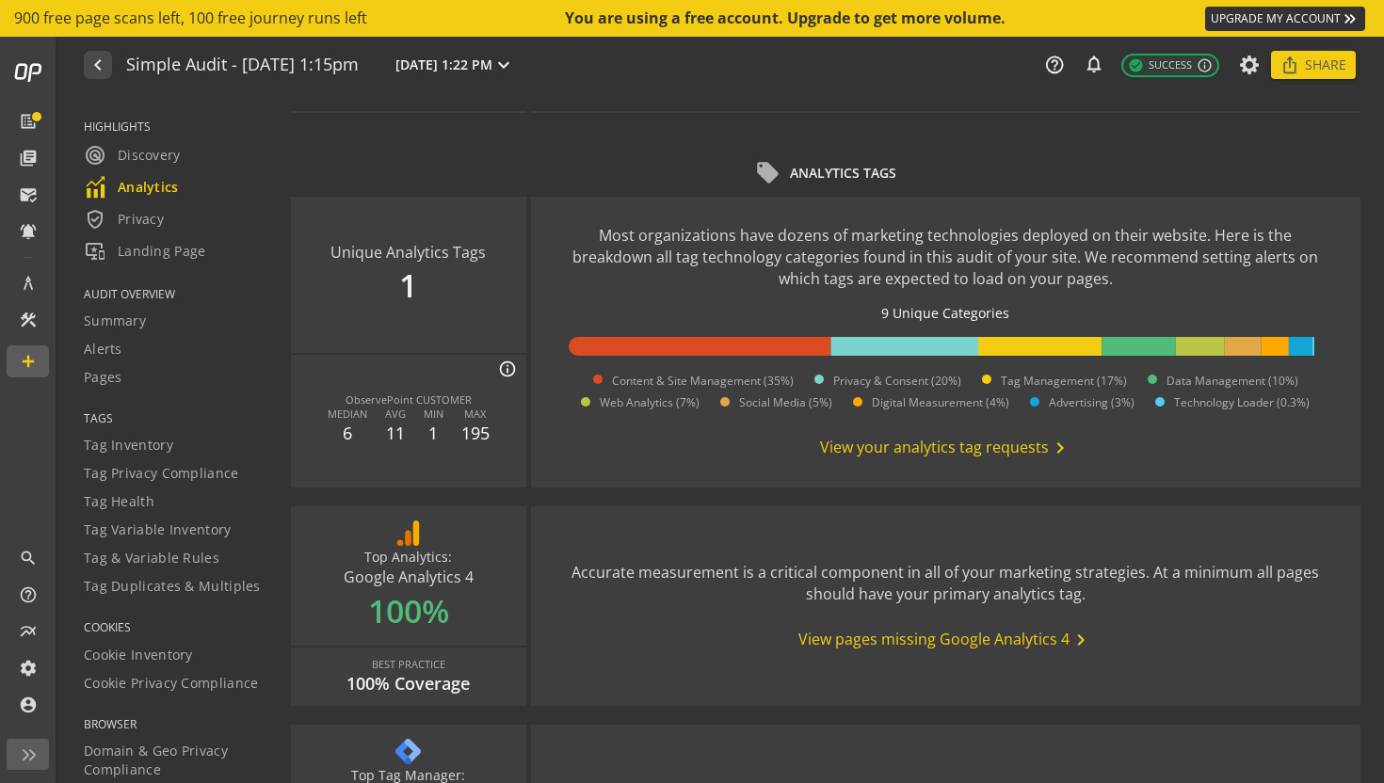
scroll to position [257, 0]
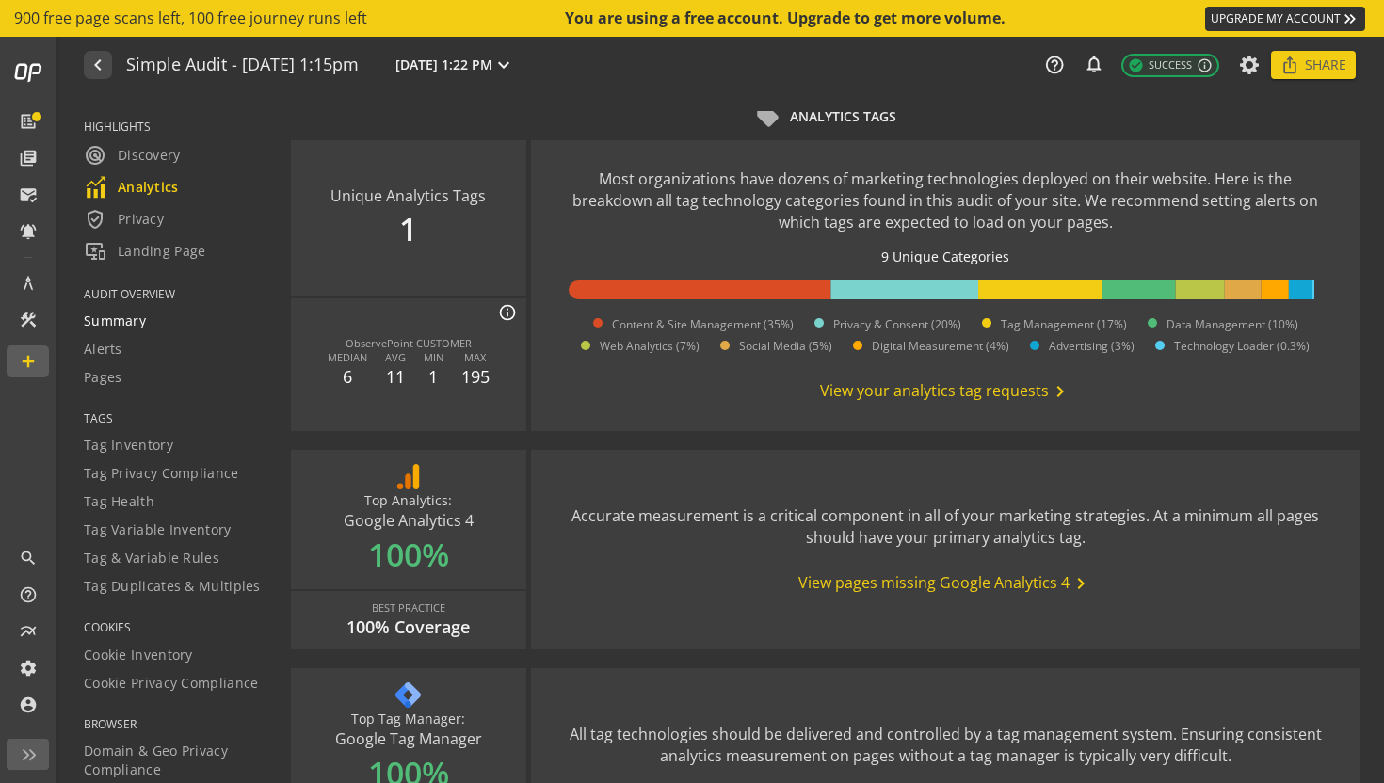
click at [125, 325] on span "Summary" at bounding box center [115, 321] width 62 height 19
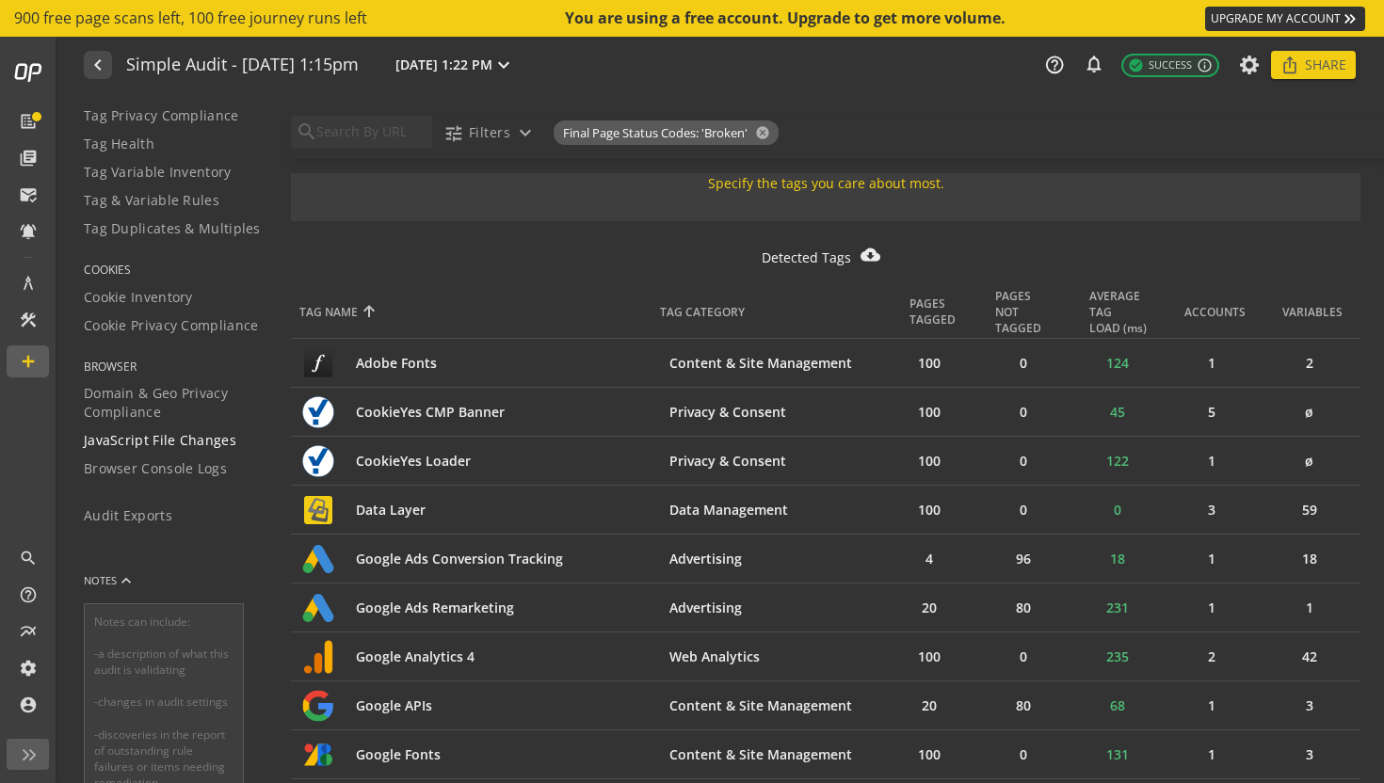
scroll to position [409, 0]
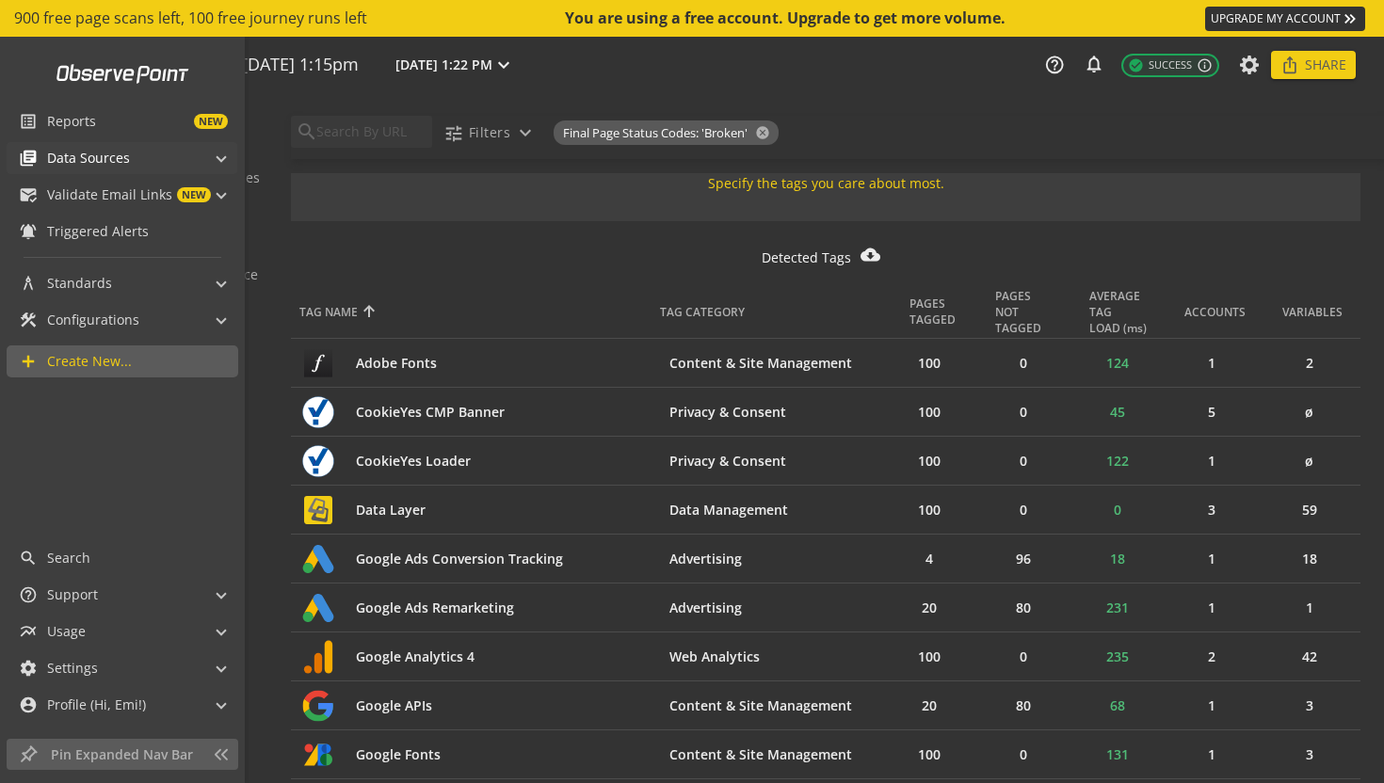
click at [224, 157] on span at bounding box center [221, 156] width 8 height 20
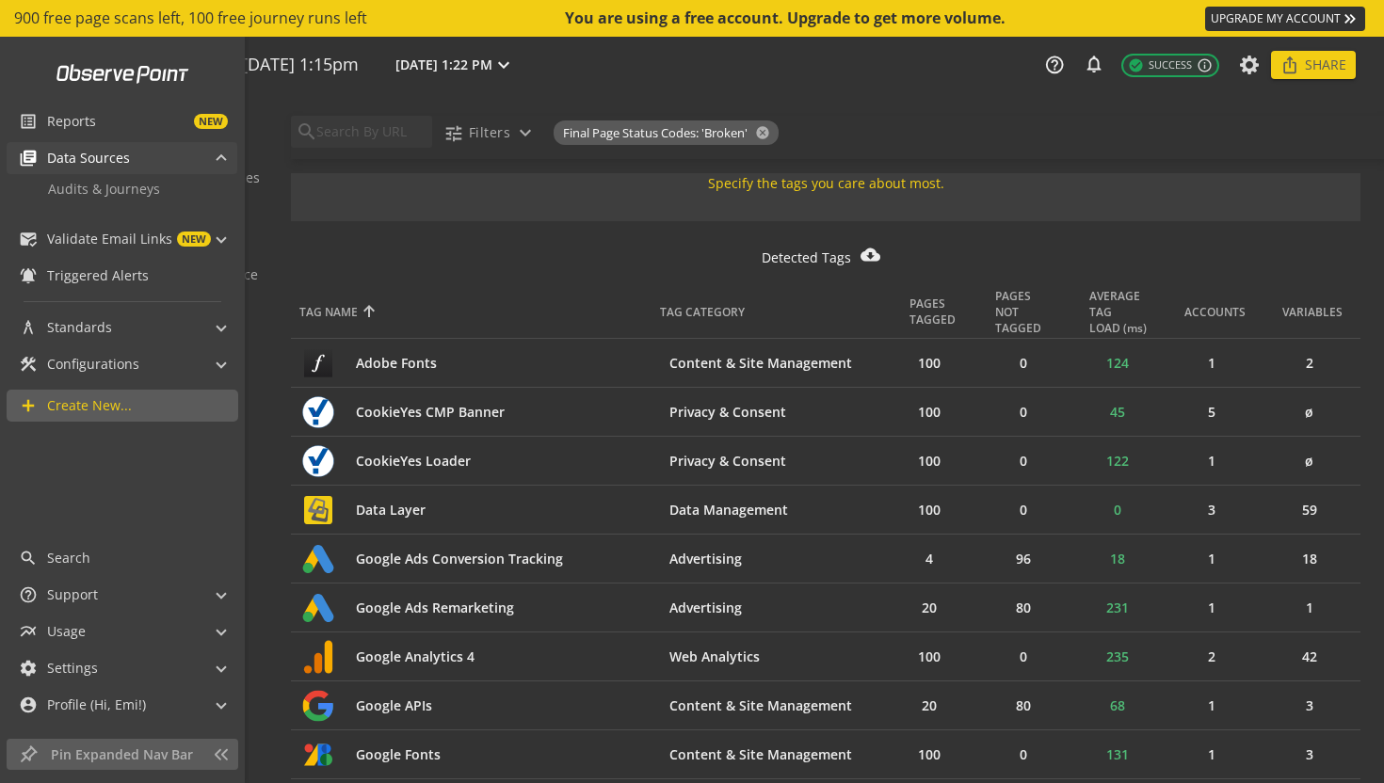
click at [224, 157] on span at bounding box center [221, 161] width 8 height 20
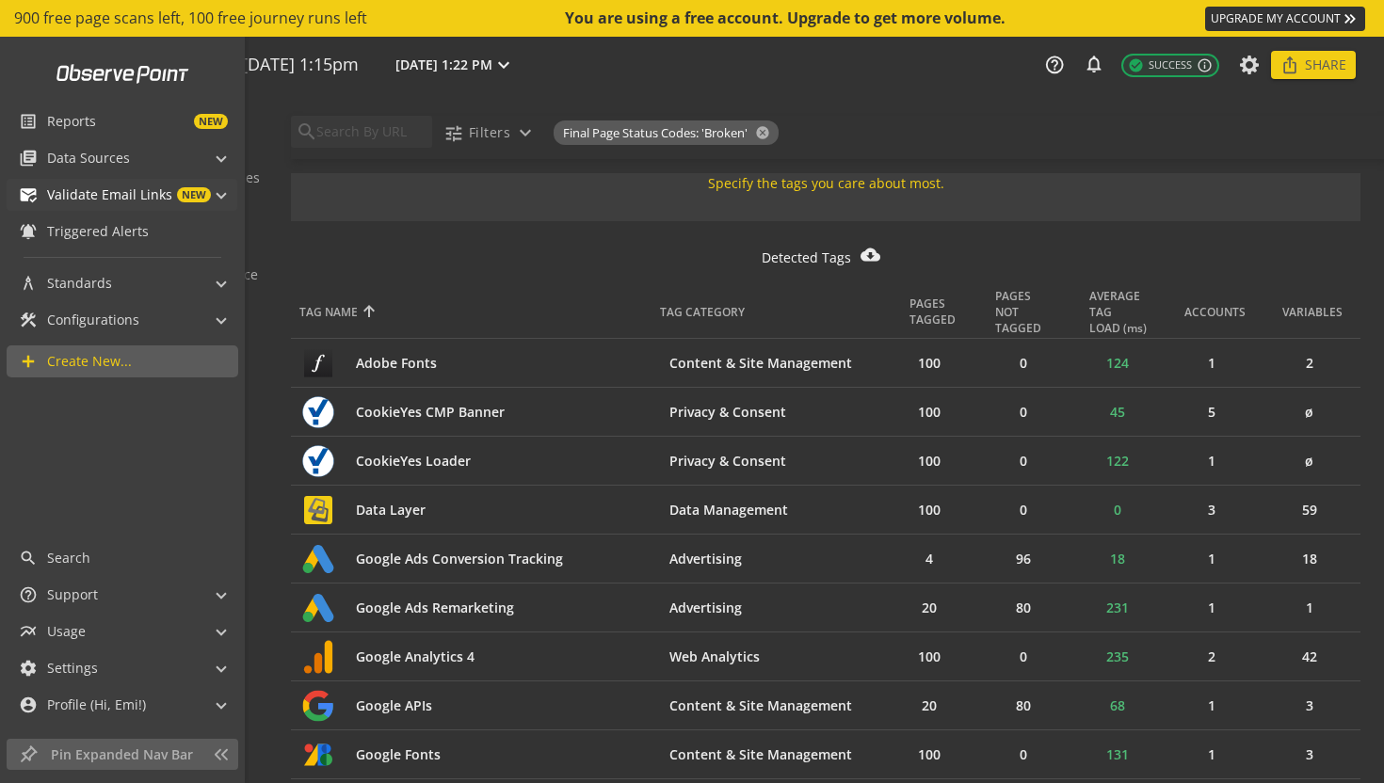
click at [219, 191] on span at bounding box center [221, 193] width 8 height 20
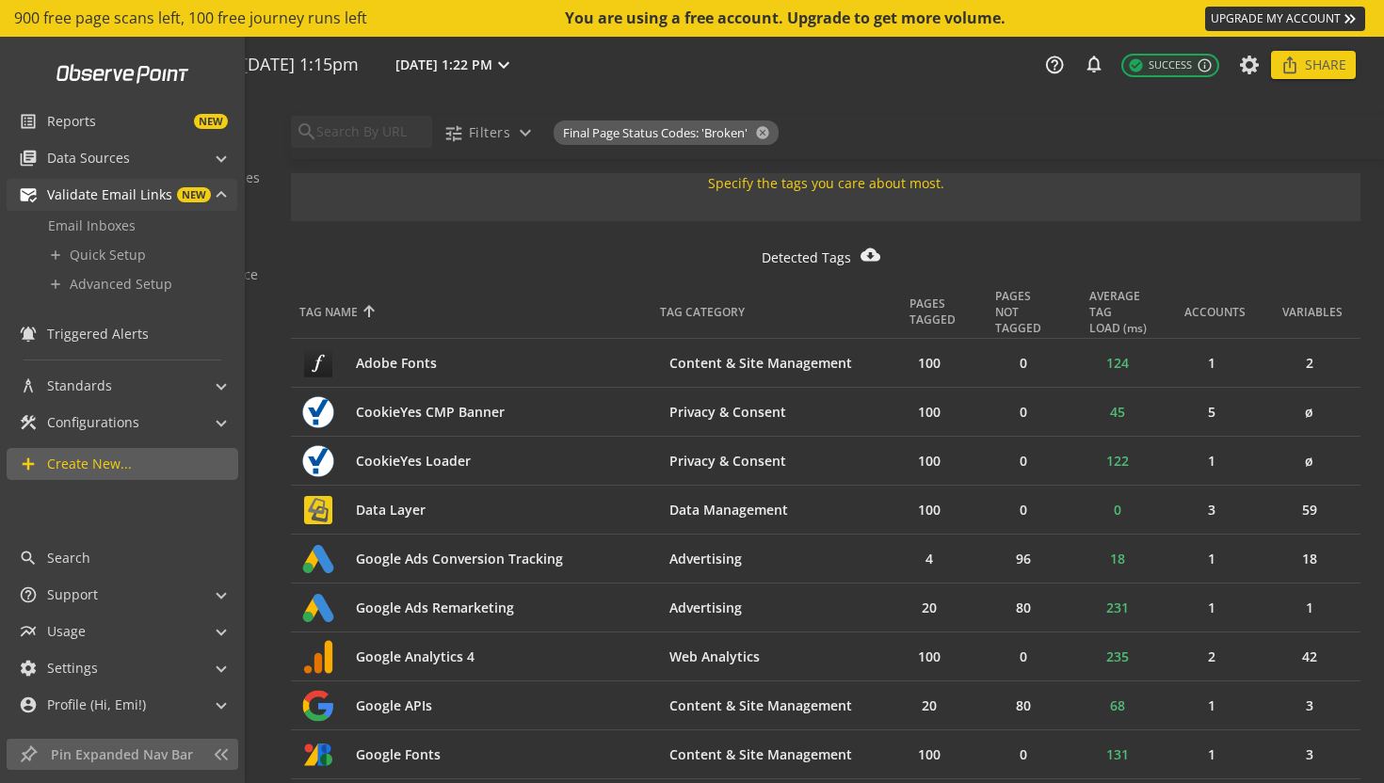
click at [219, 191] on span at bounding box center [221, 197] width 8 height 20
